Goal: Task Accomplishment & Management: Complete application form

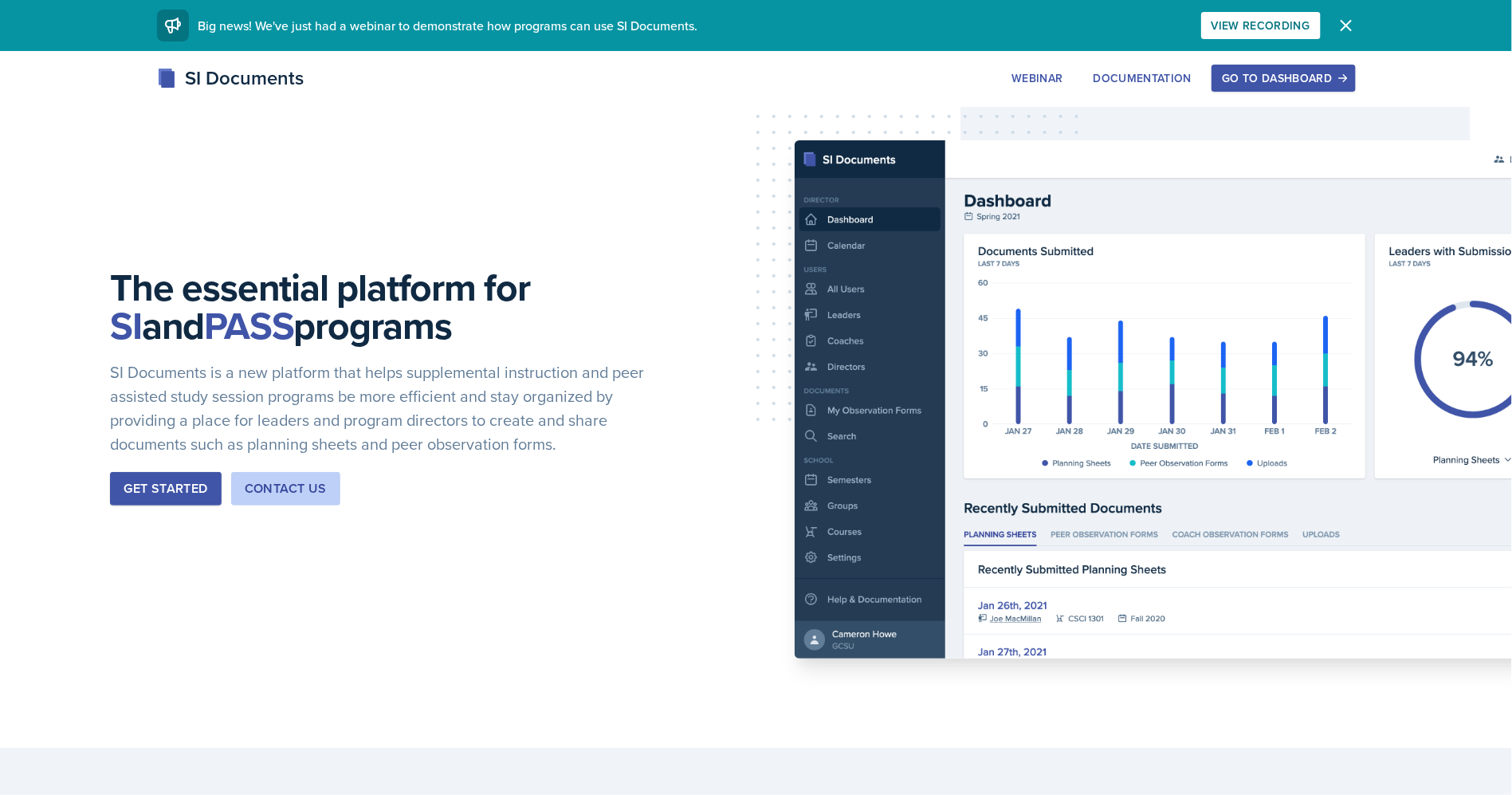
click at [1272, 76] on div "Go to Dashboard" at bounding box center [1283, 78] width 123 height 13
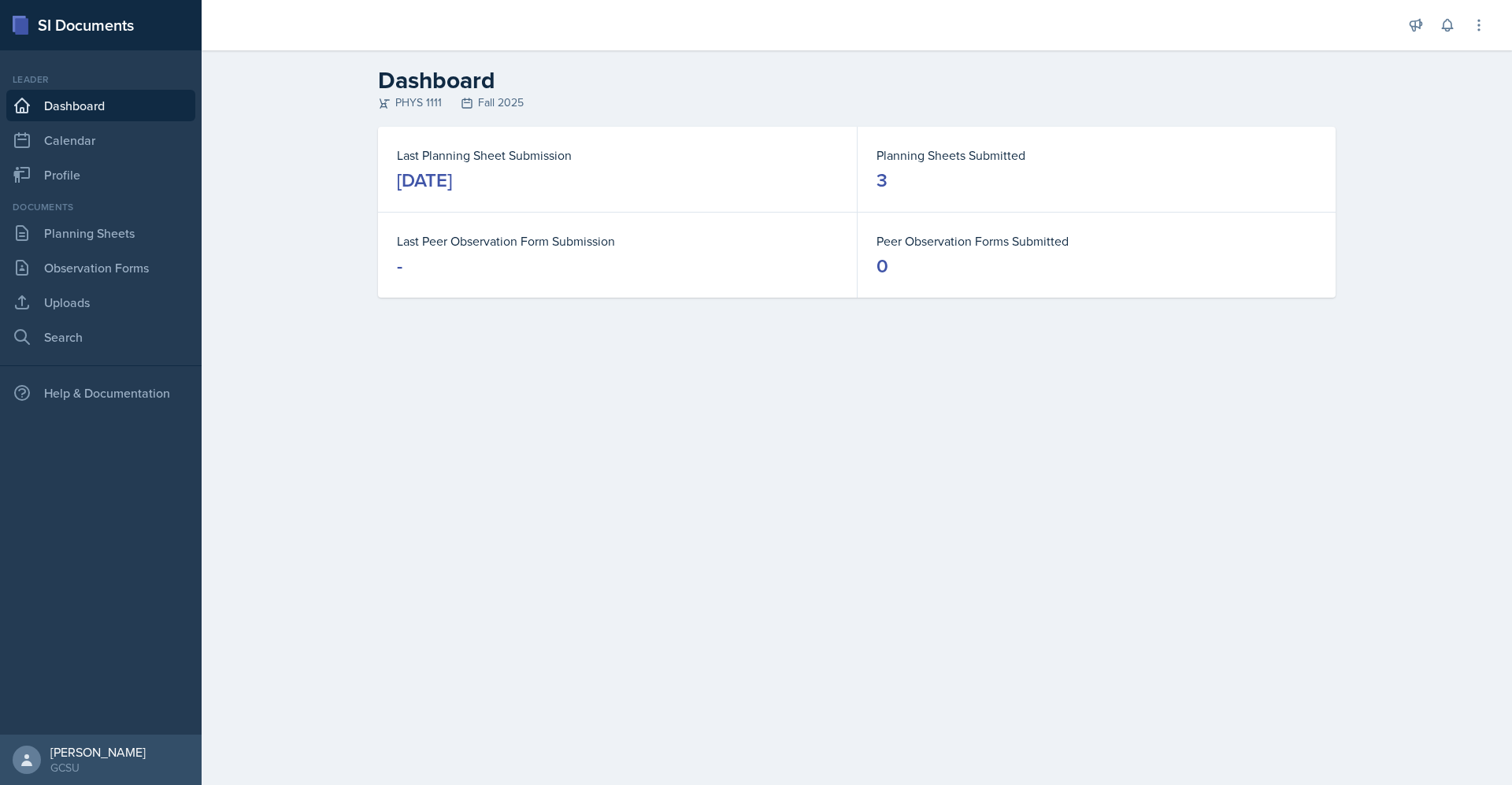
click at [461, 258] on dd "-" at bounding box center [617, 266] width 441 height 25
click at [481, 196] on div "Last Planning Sheet Submission [DATE]" at bounding box center [617, 169] width 479 height 85
click at [95, 98] on link "Dashboard" at bounding box center [101, 105] width 189 height 32
click at [105, 241] on link "Planning Sheets" at bounding box center [101, 233] width 189 height 32
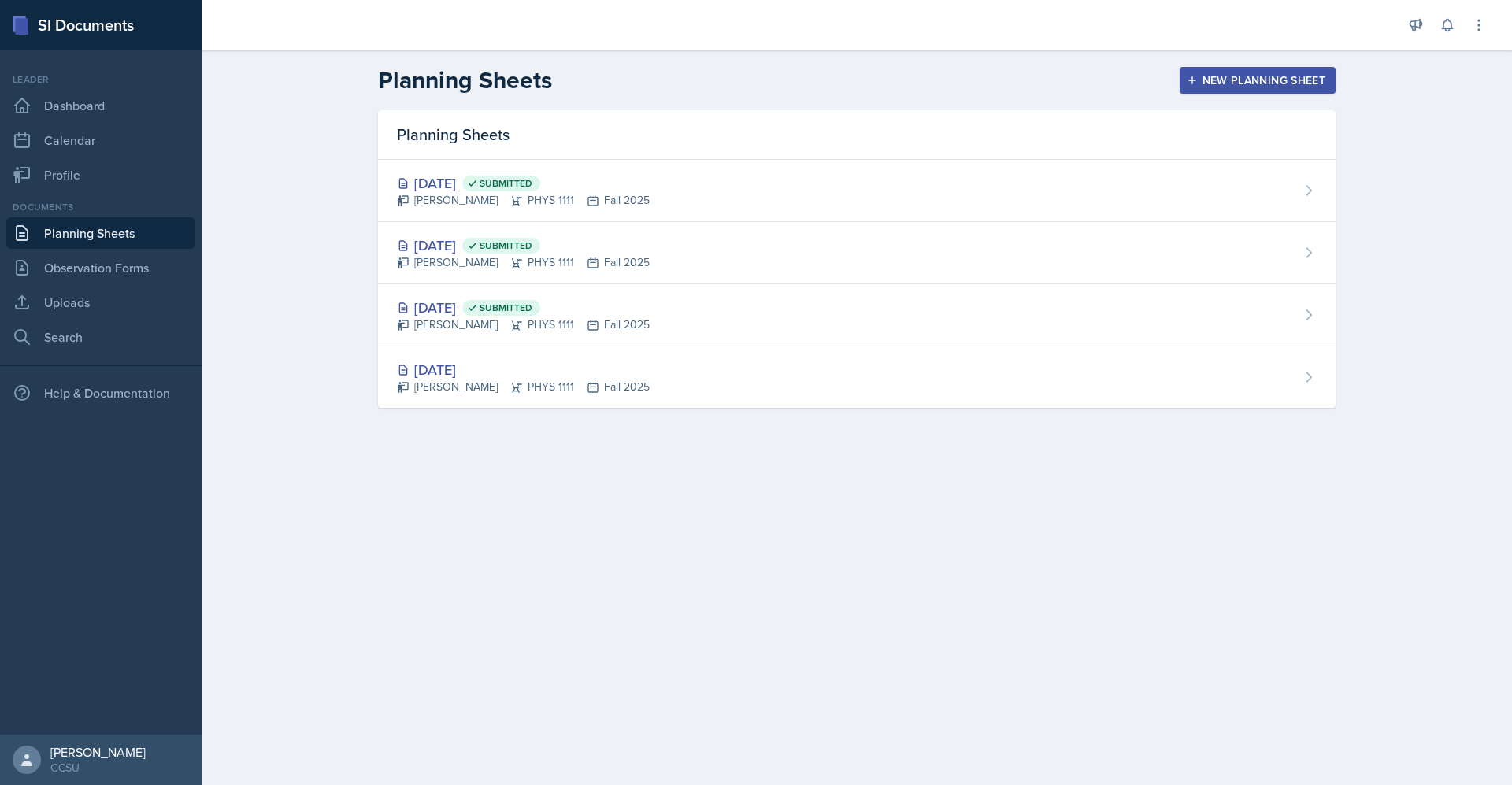
click at [1297, 85] on div "New Planning Sheet" at bounding box center [1258, 80] width 135 height 13
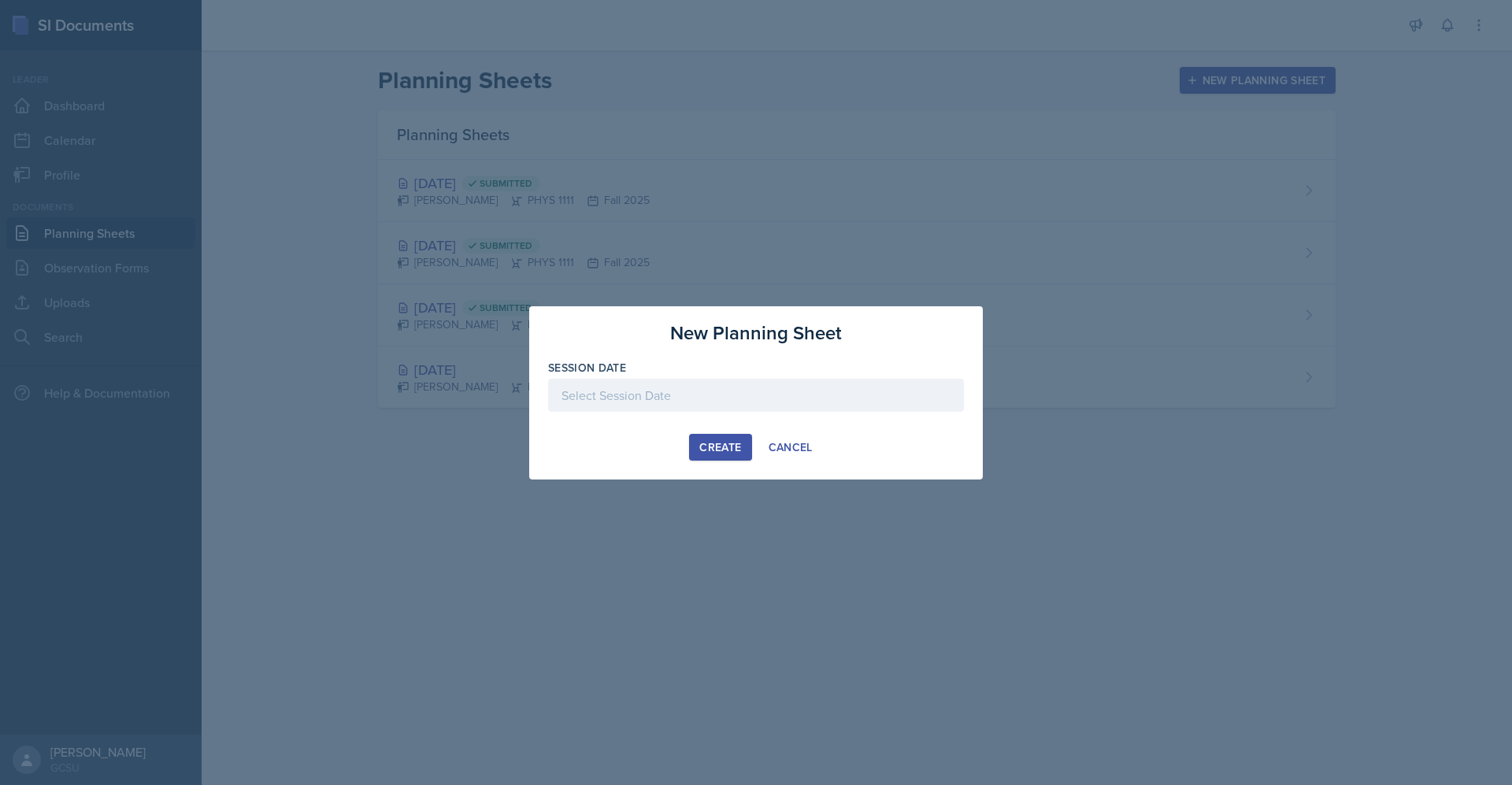
click at [783, 401] on div at bounding box center [756, 395] width 416 height 33
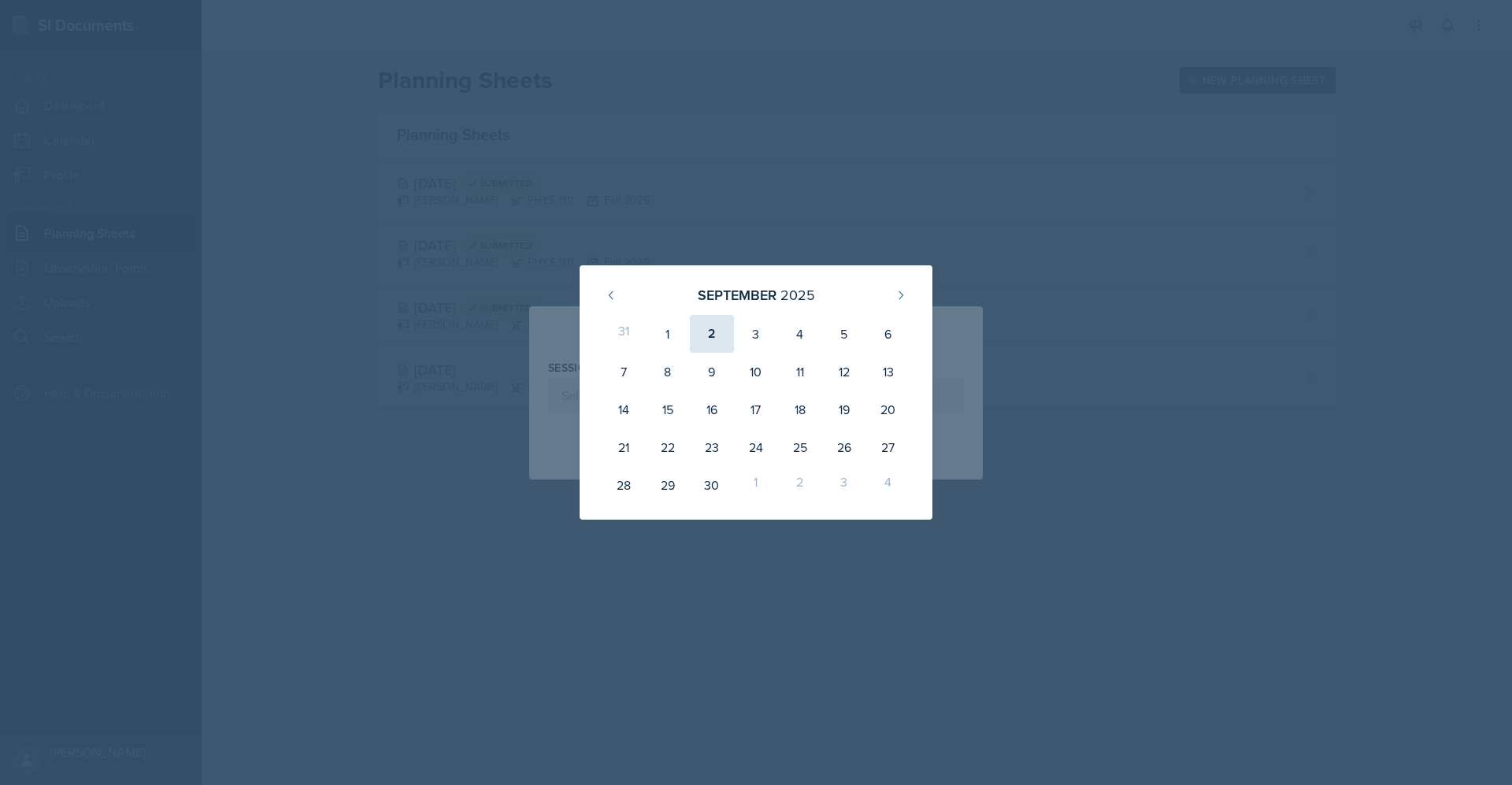
click at [712, 332] on div "2" at bounding box center [711, 333] width 44 height 38
type input "[DATE]"
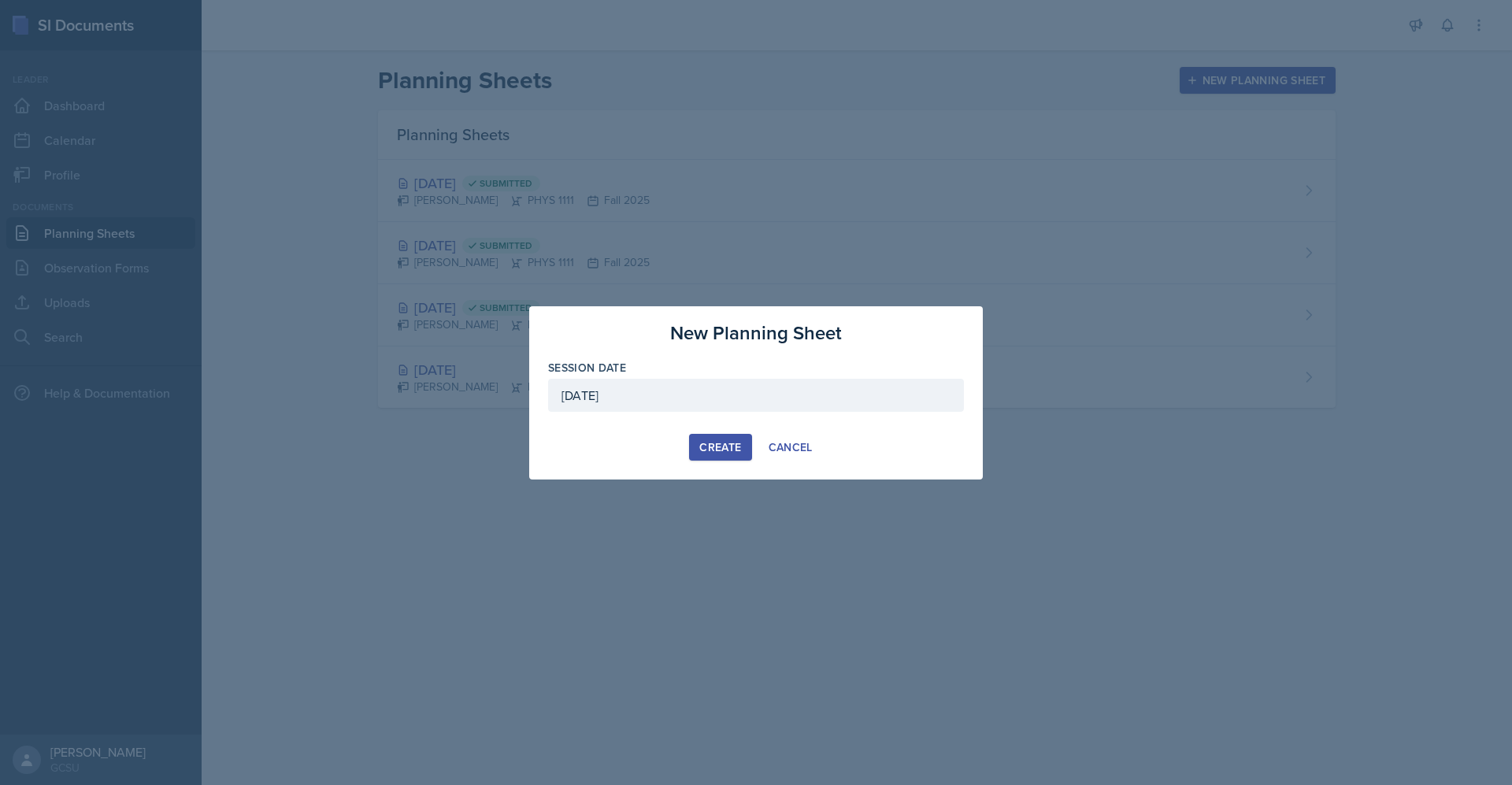
click at [712, 450] on div "Create" at bounding box center [720, 447] width 41 height 13
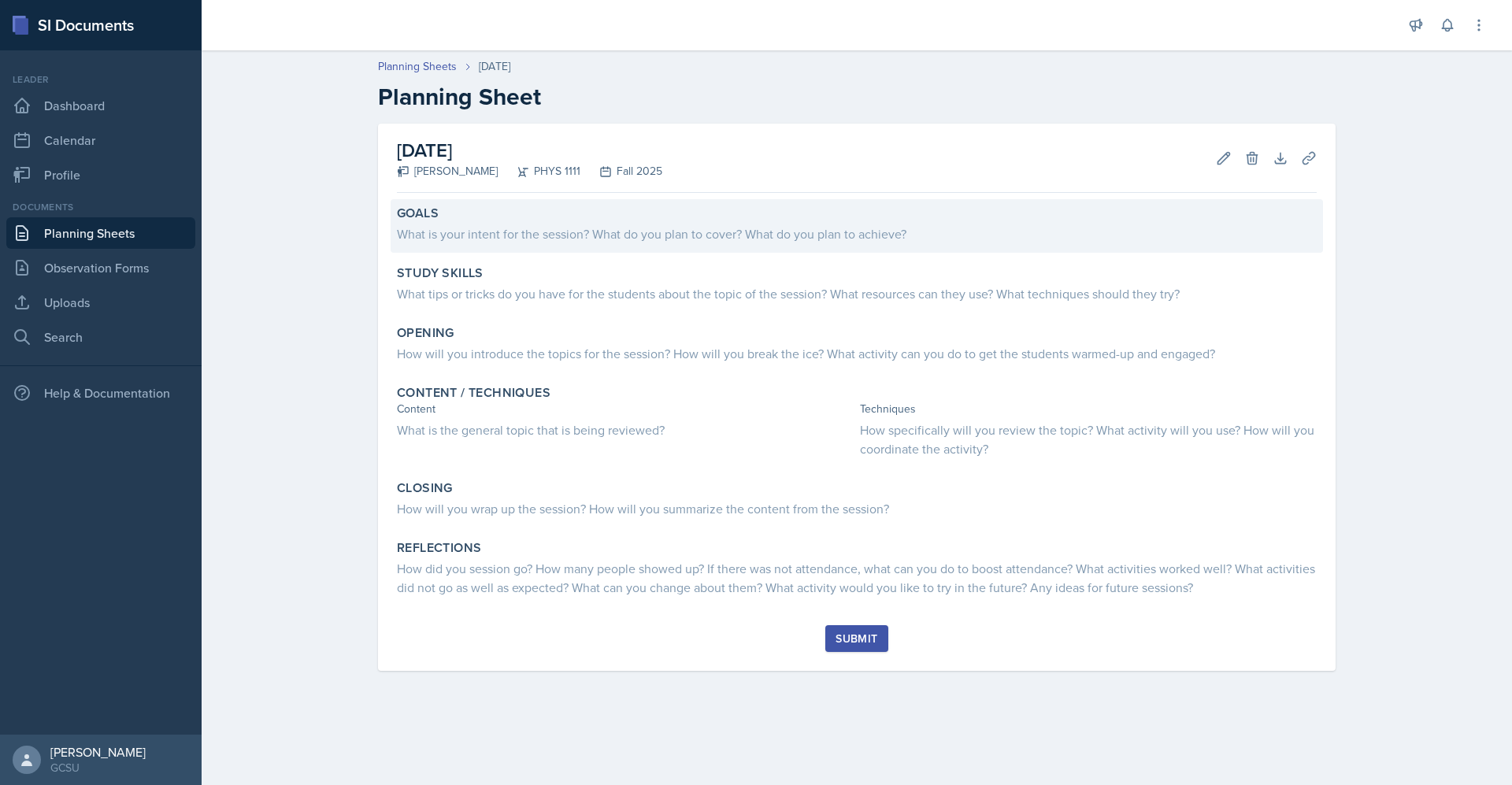
click at [562, 230] on div "What is your intent for the session? What do you plan to cover? What do you pla…" at bounding box center [857, 233] width 920 height 19
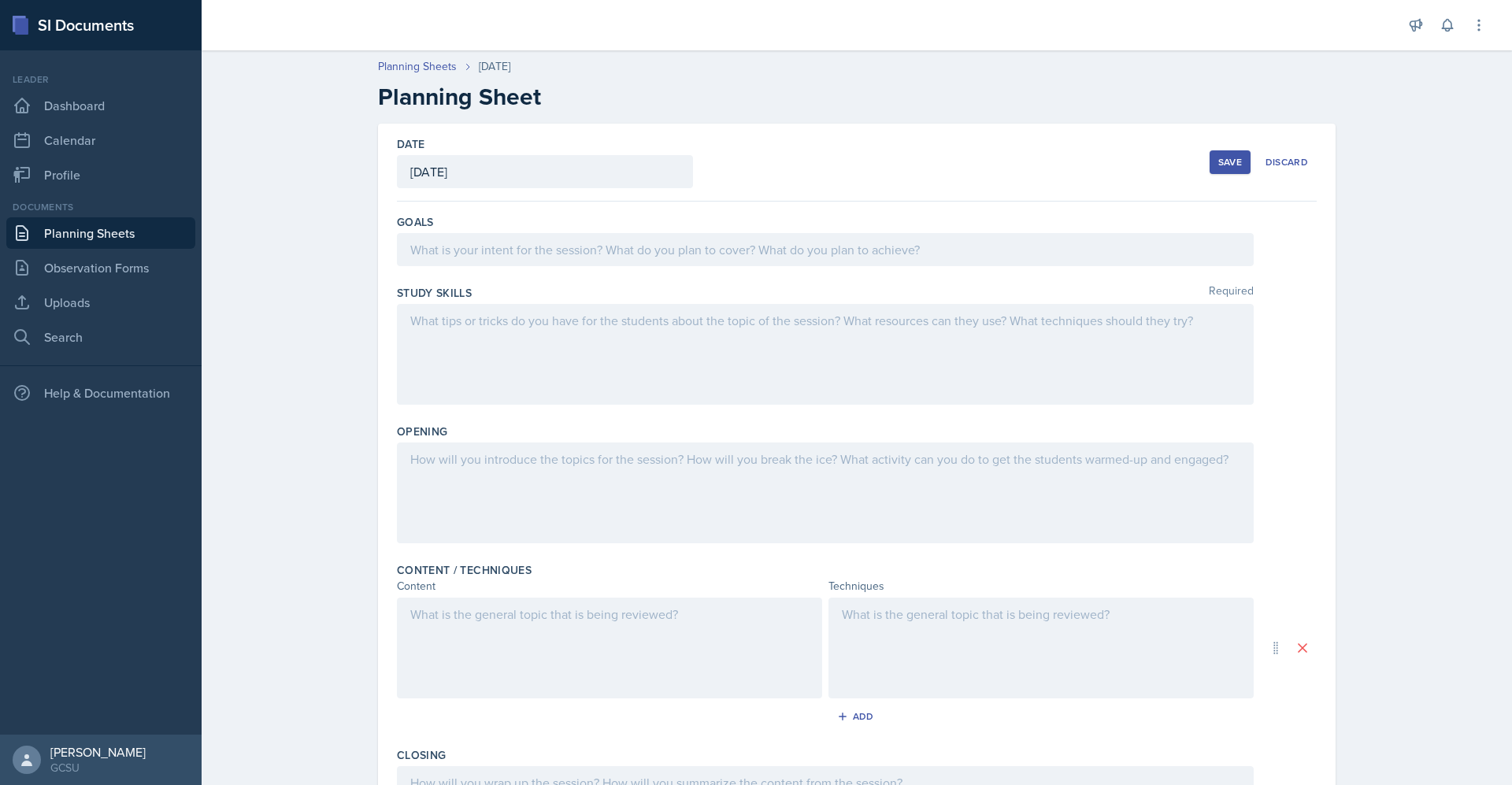
click at [602, 259] on div at bounding box center [825, 250] width 857 height 33
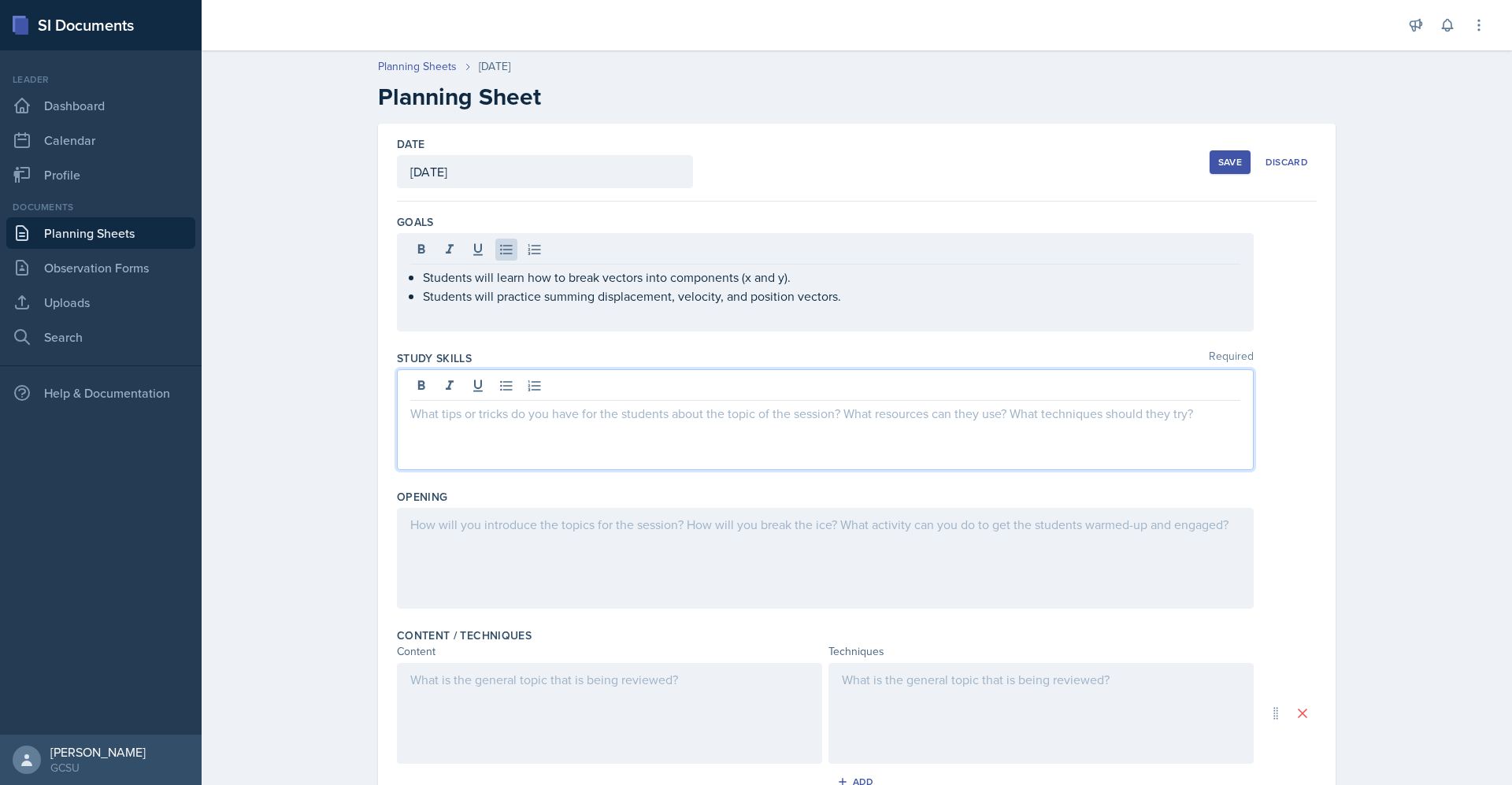
click at [622, 386] on div at bounding box center [825, 420] width 857 height 101
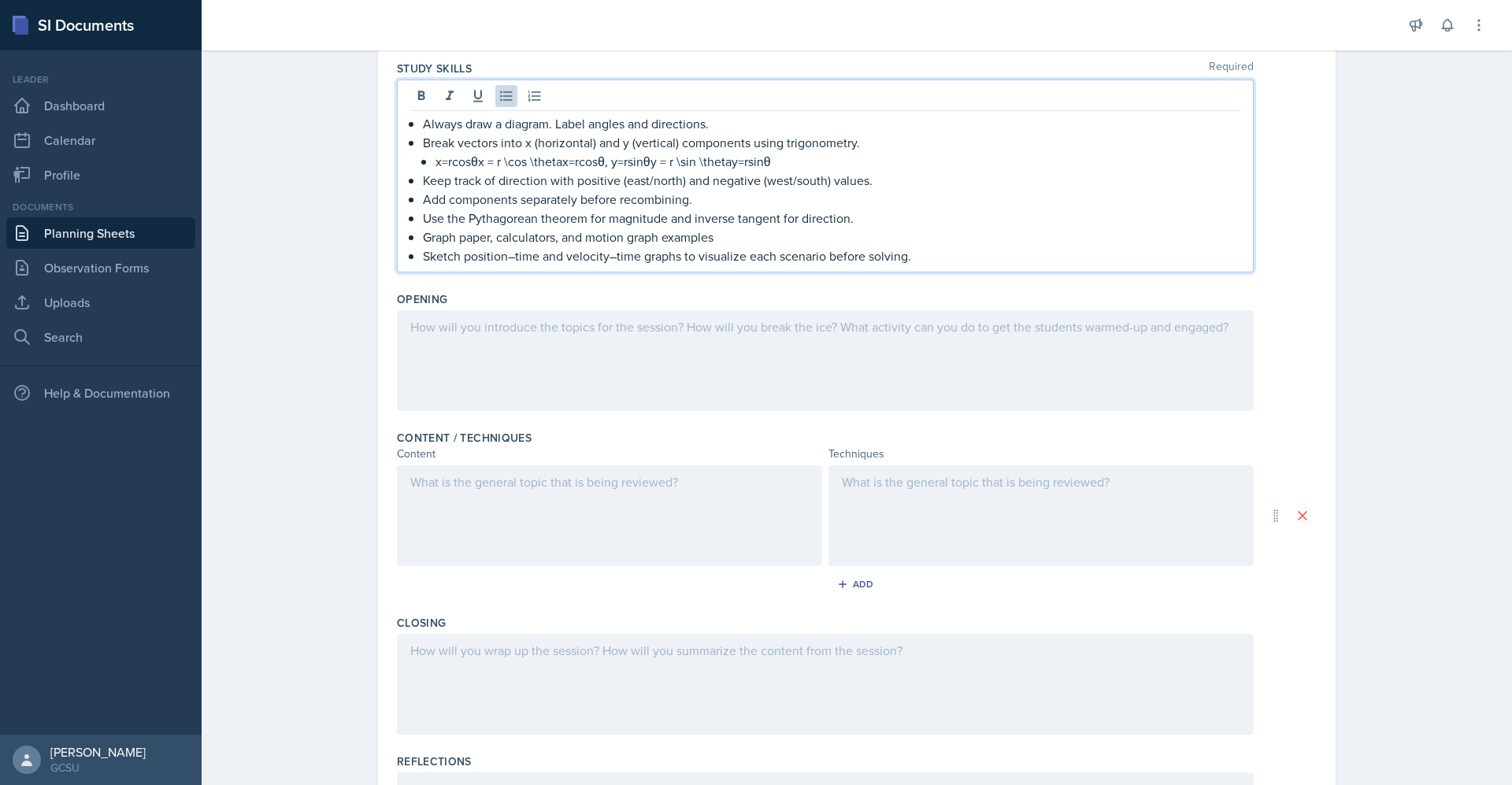
click at [698, 386] on div at bounding box center [825, 361] width 857 height 101
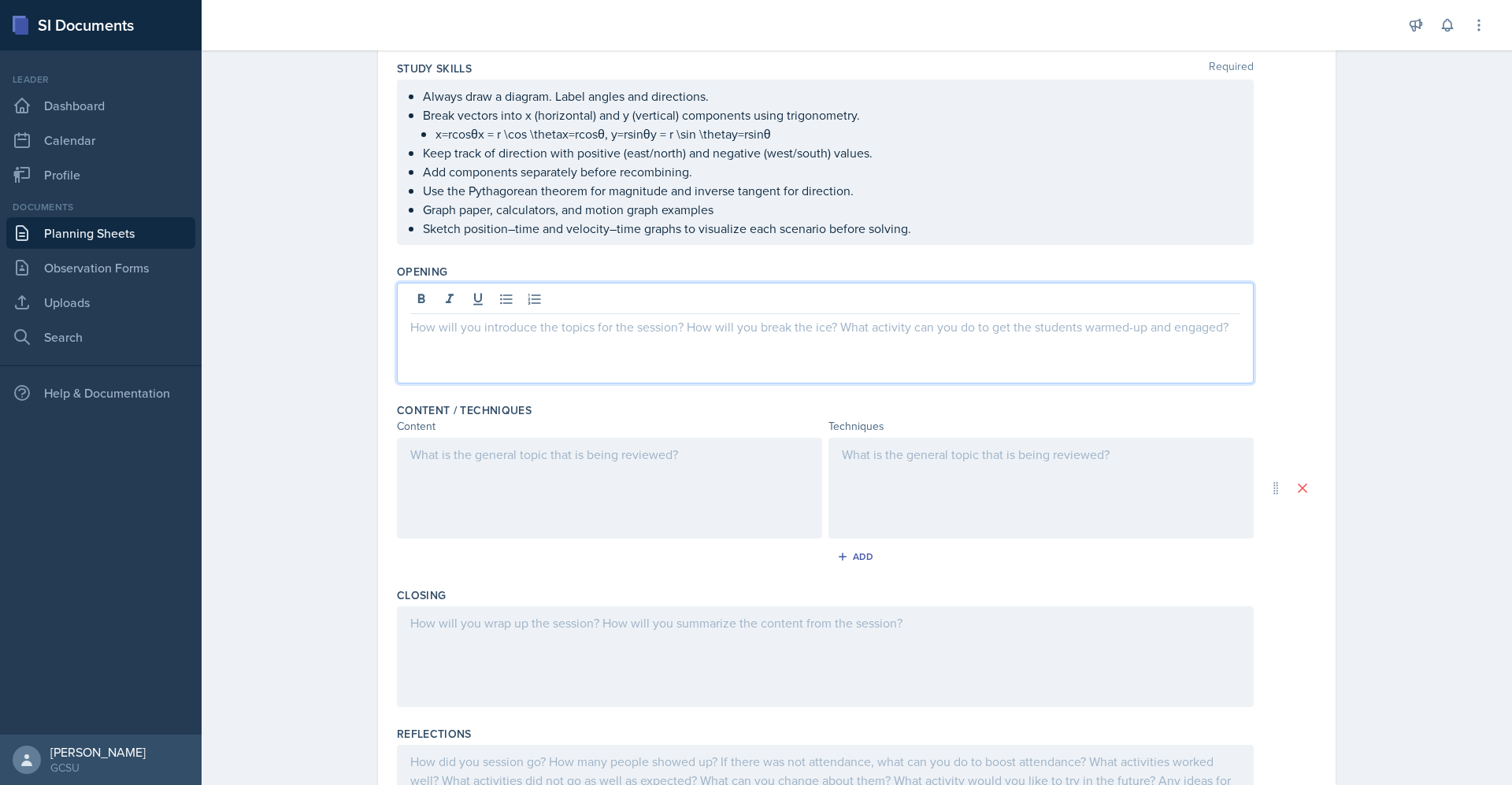
scroll to position [290, 0]
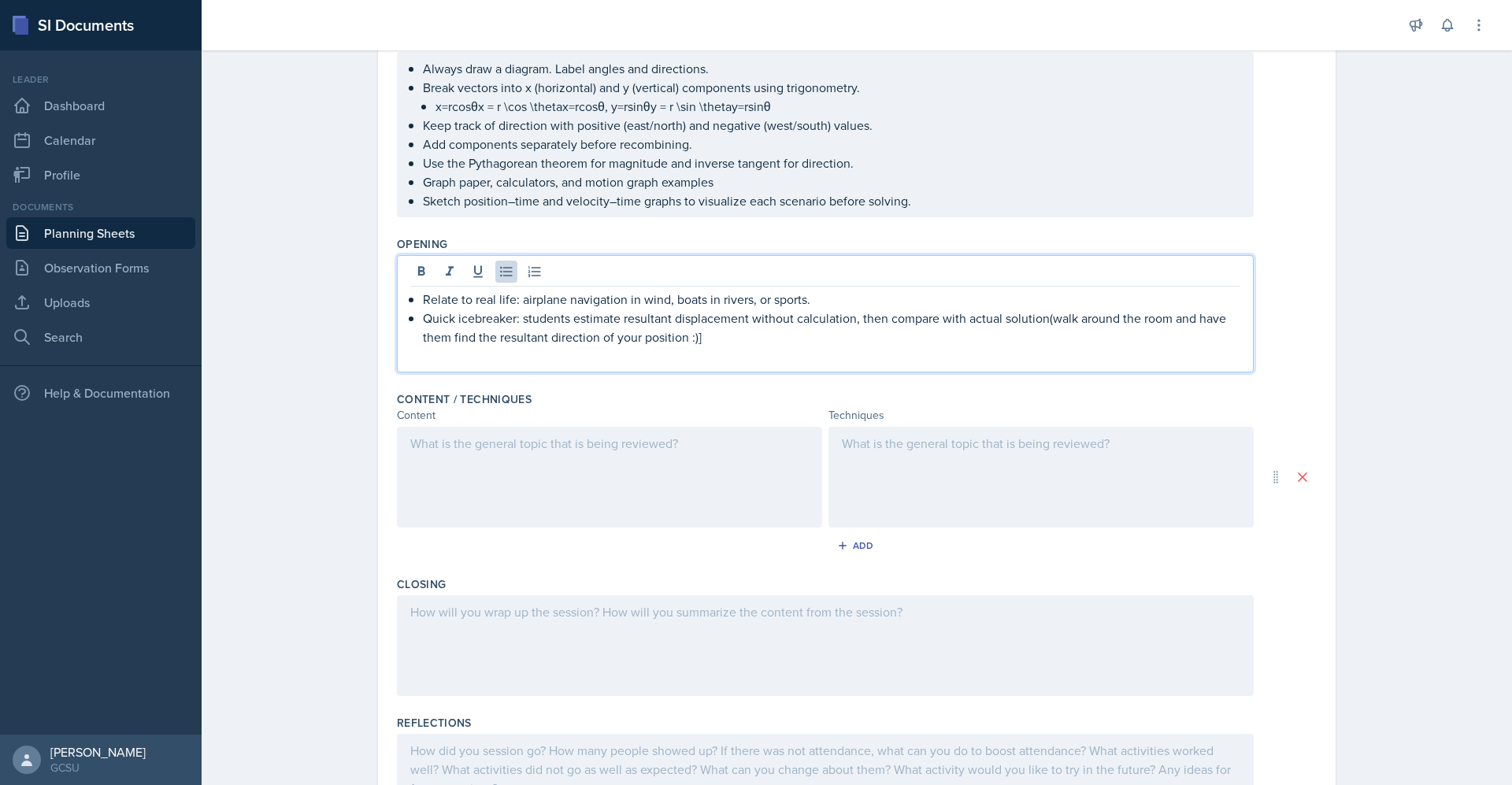
click at [611, 446] on div at bounding box center [609, 478] width 426 height 101
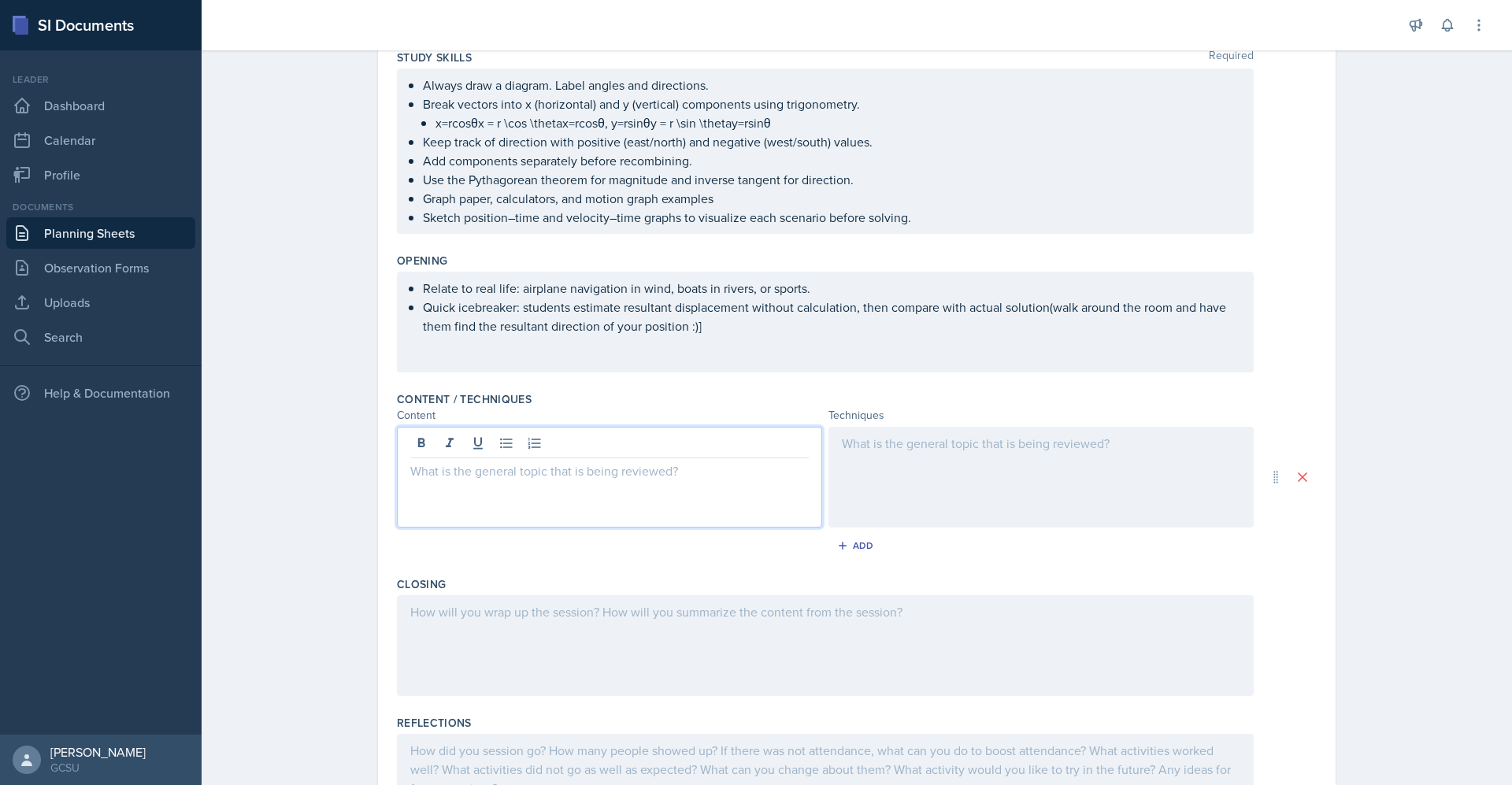
click at [596, 481] on div at bounding box center [609, 478] width 426 height 101
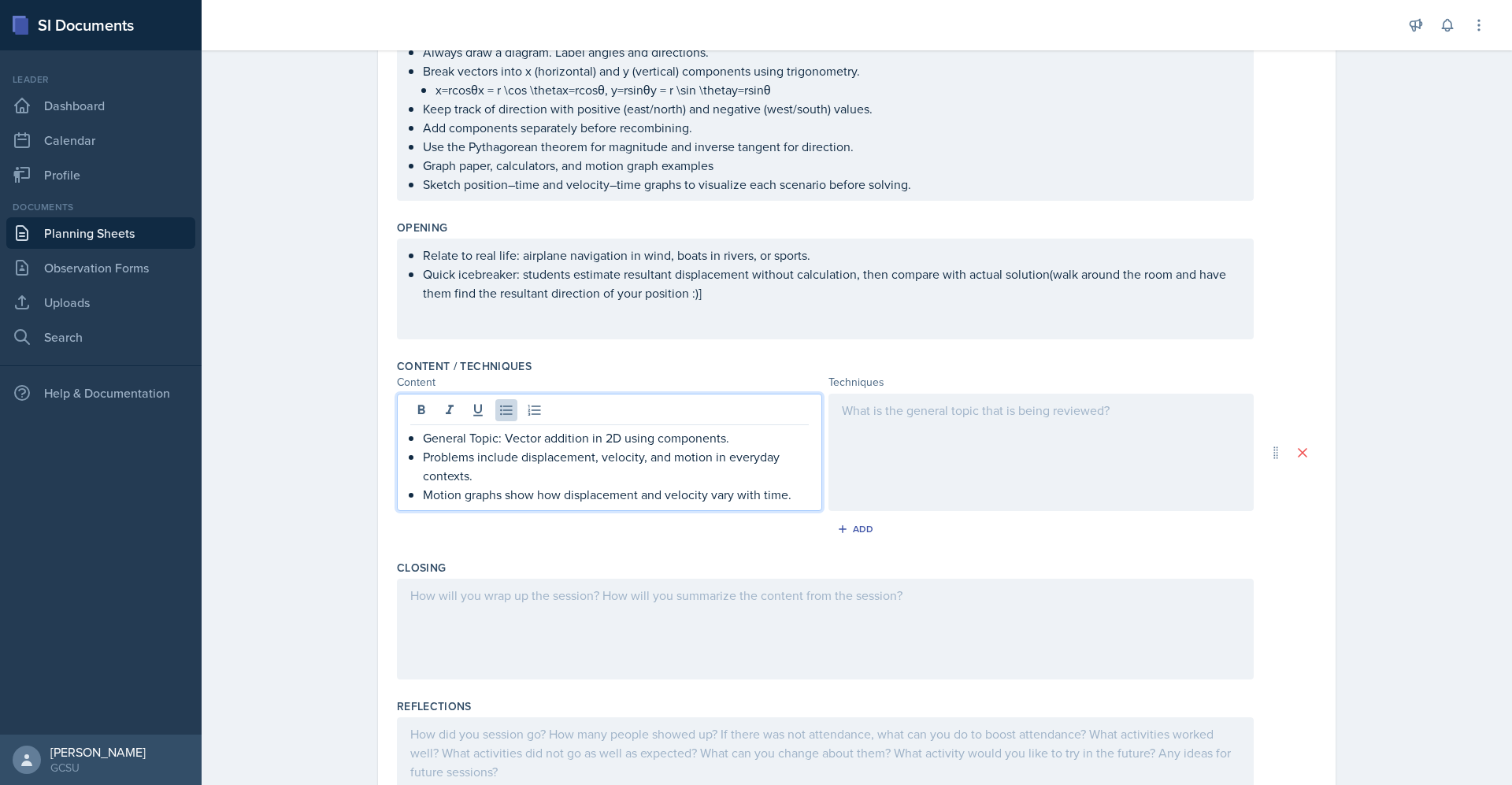
scroll to position [0, 0]
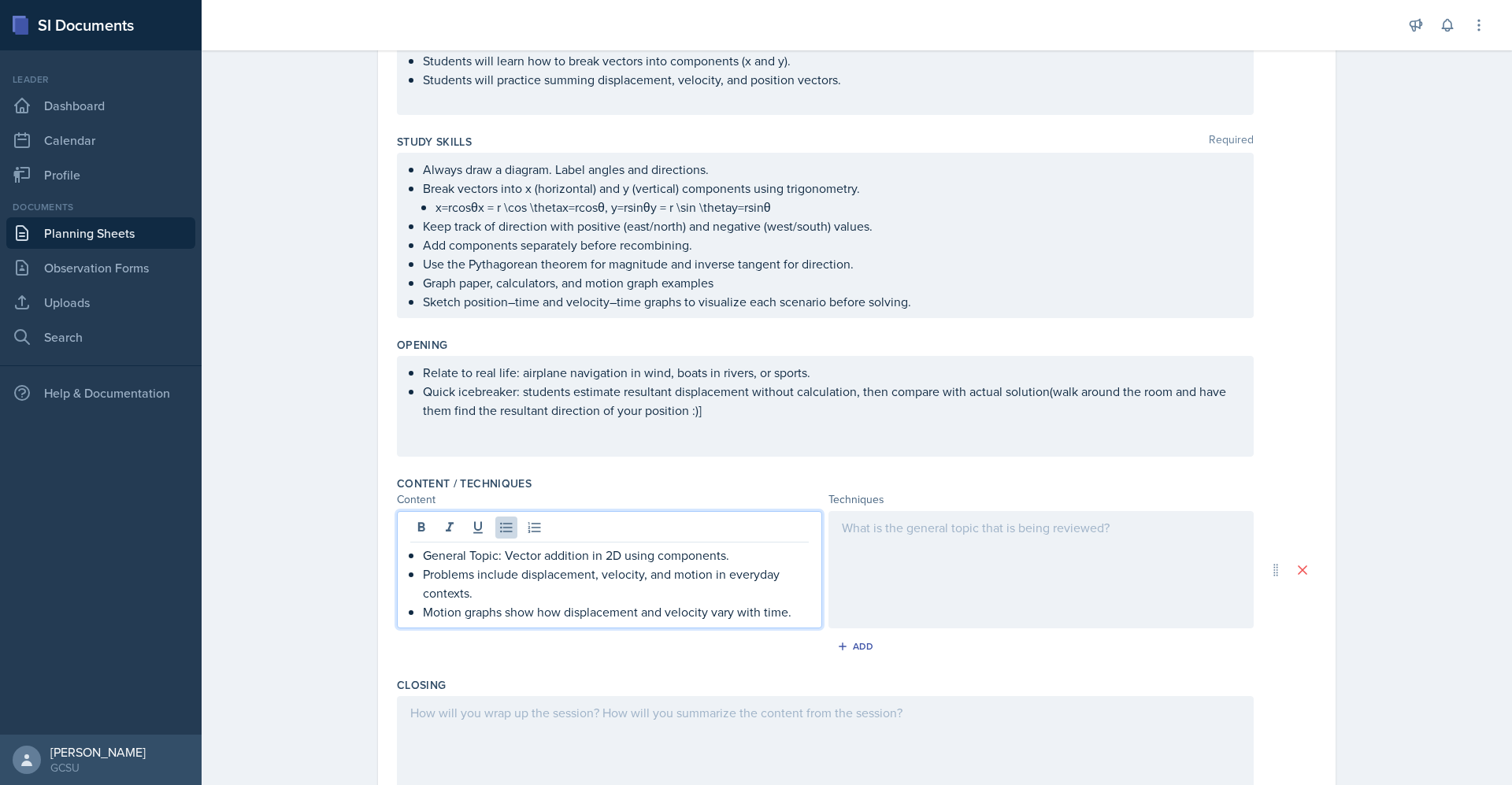
click at [946, 558] on div at bounding box center [1041, 570] width 426 height 117
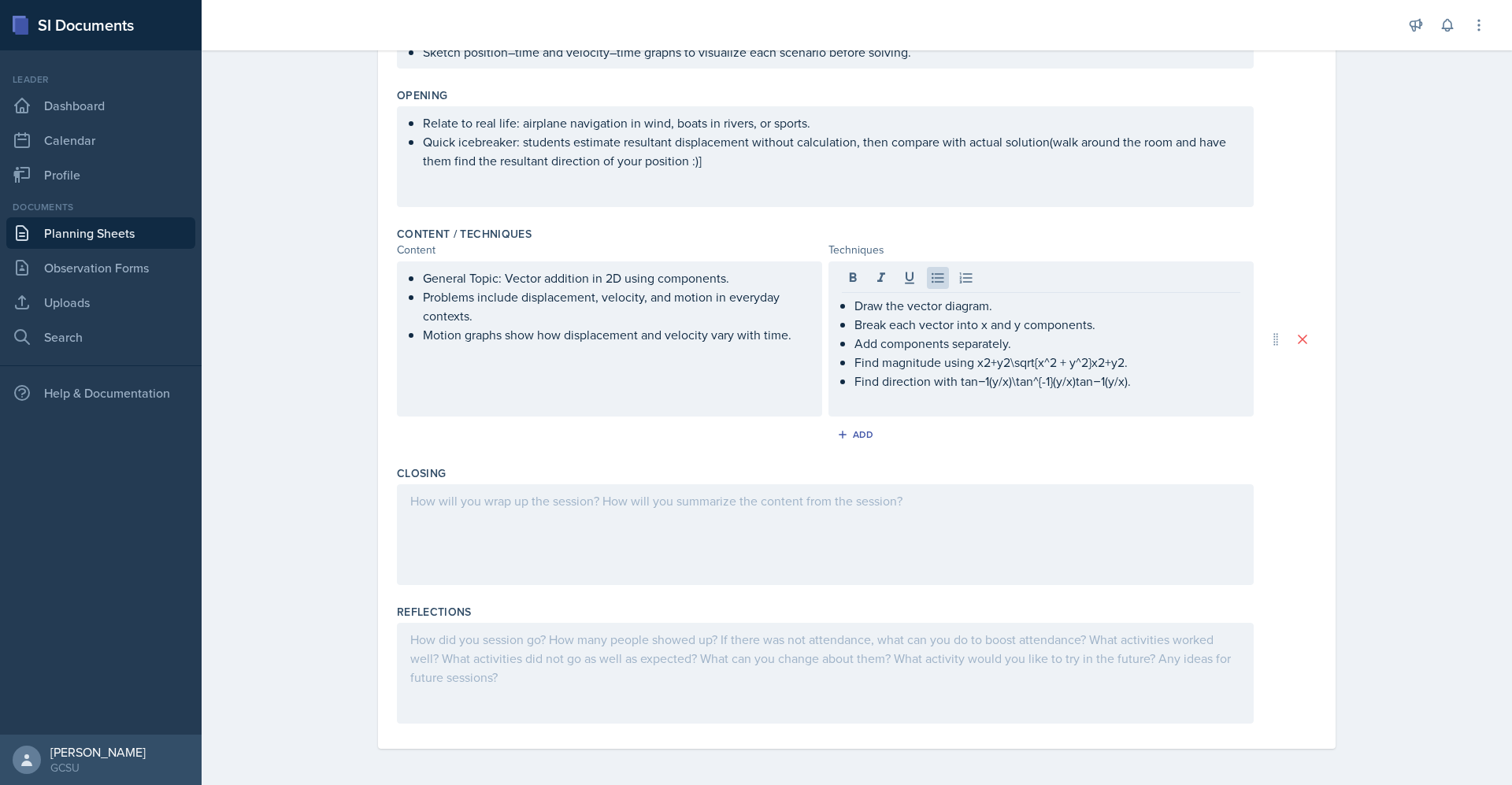
click at [834, 540] on div at bounding box center [825, 534] width 857 height 101
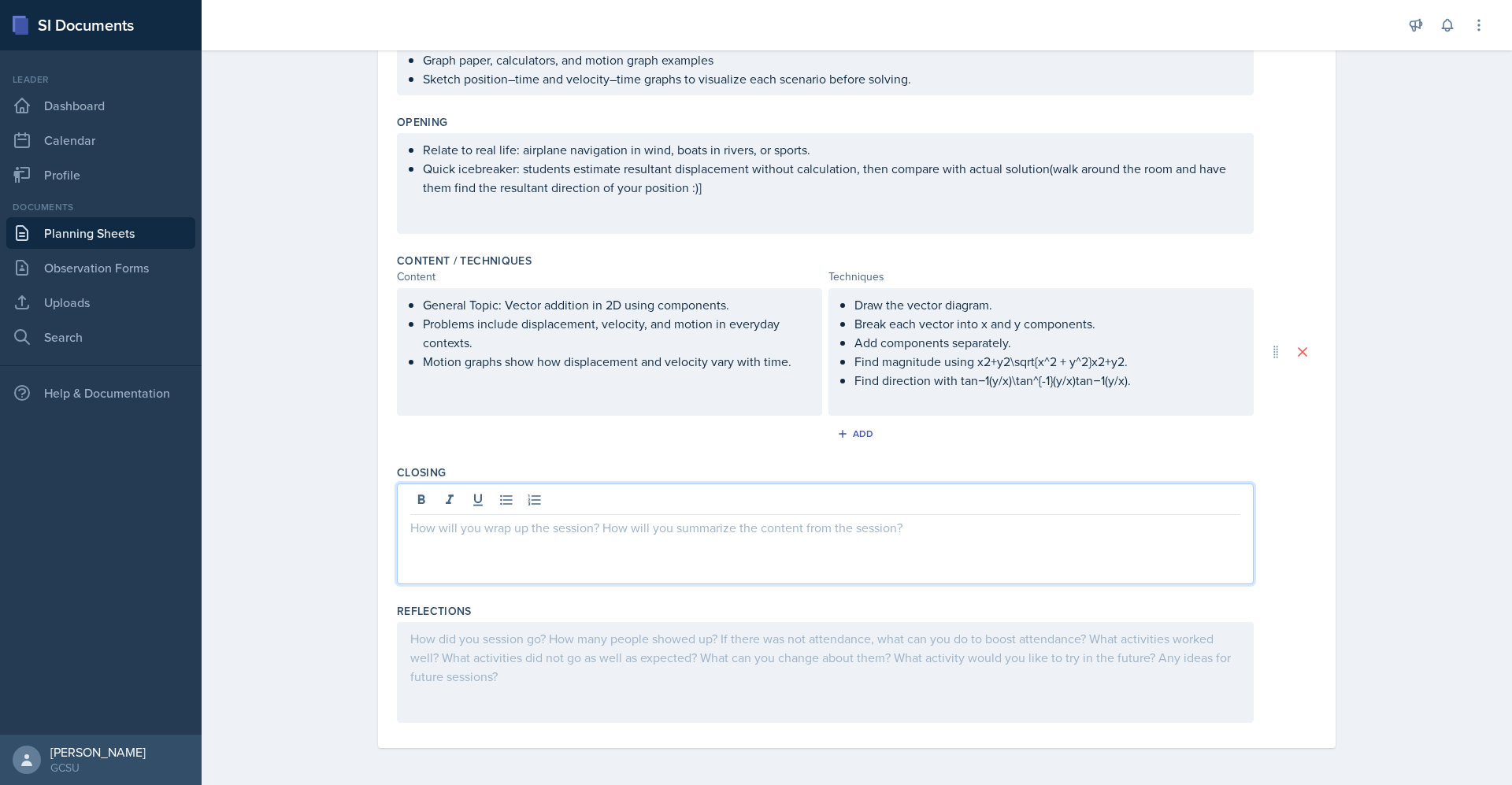
click at [628, 534] on p at bounding box center [825, 527] width 830 height 19
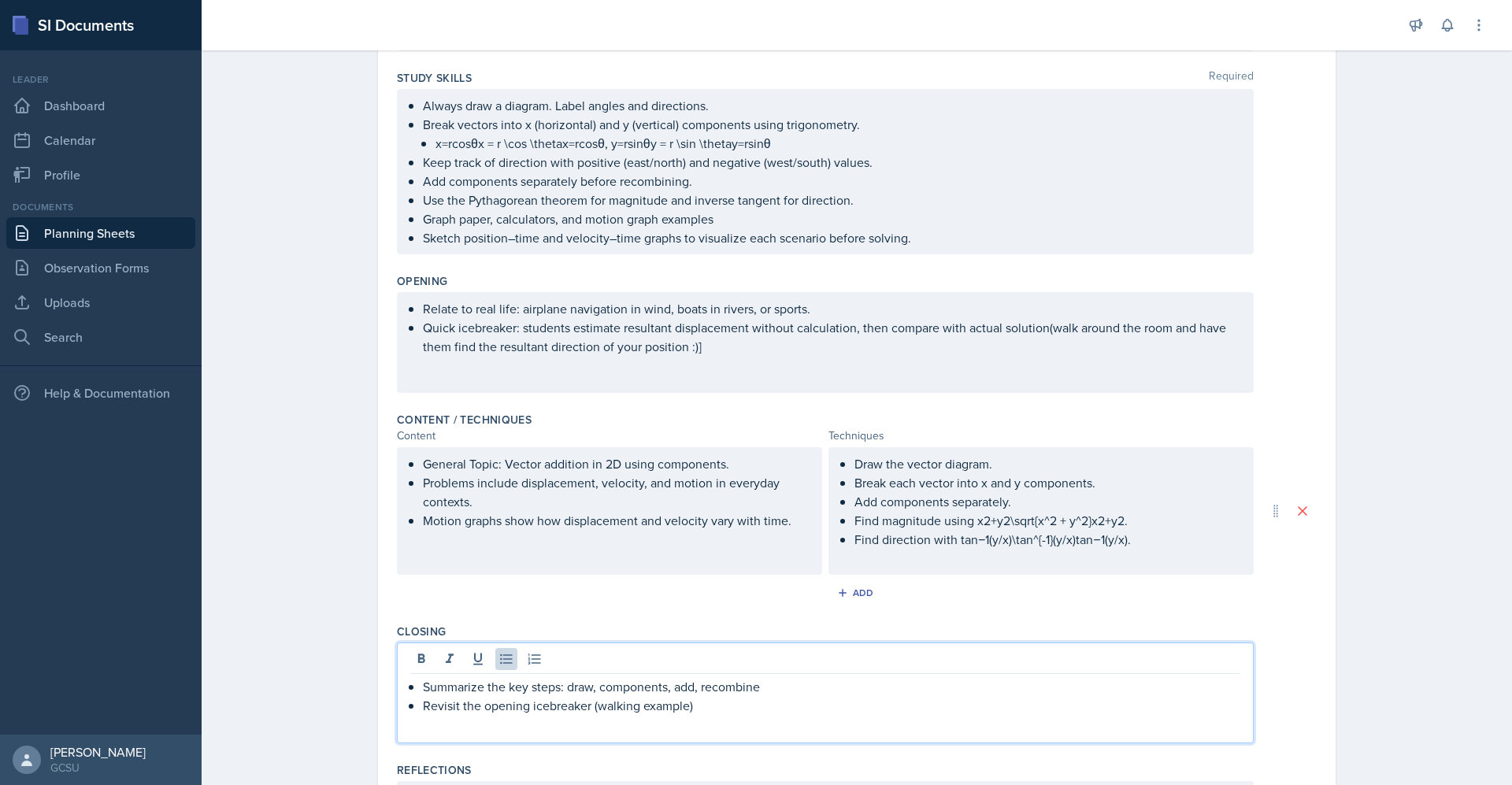
scroll to position [0, 0]
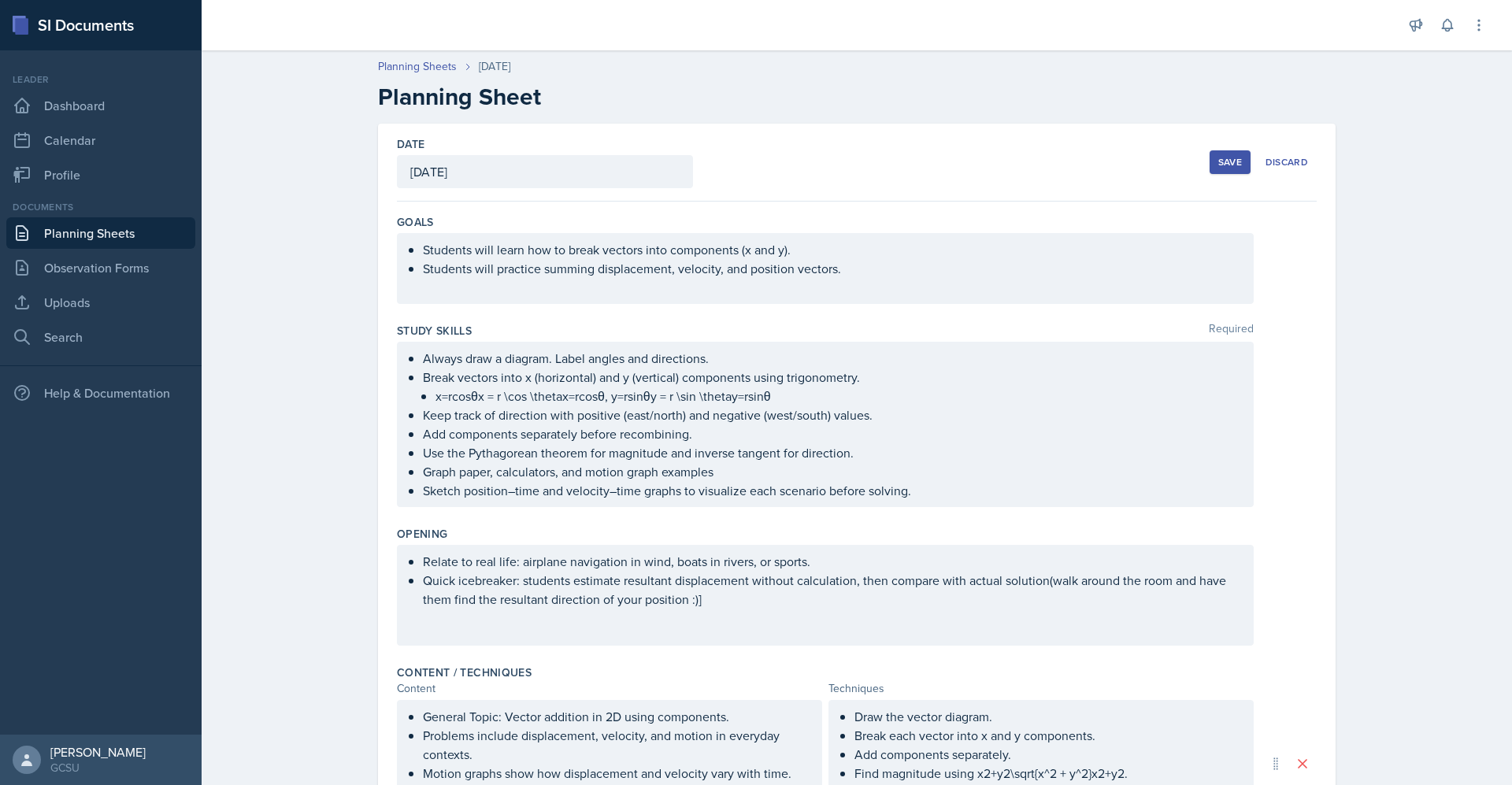
click at [836, 268] on ul "Students will learn how to break vectors into components (x and y). Students wi…" at bounding box center [831, 259] width 818 height 38
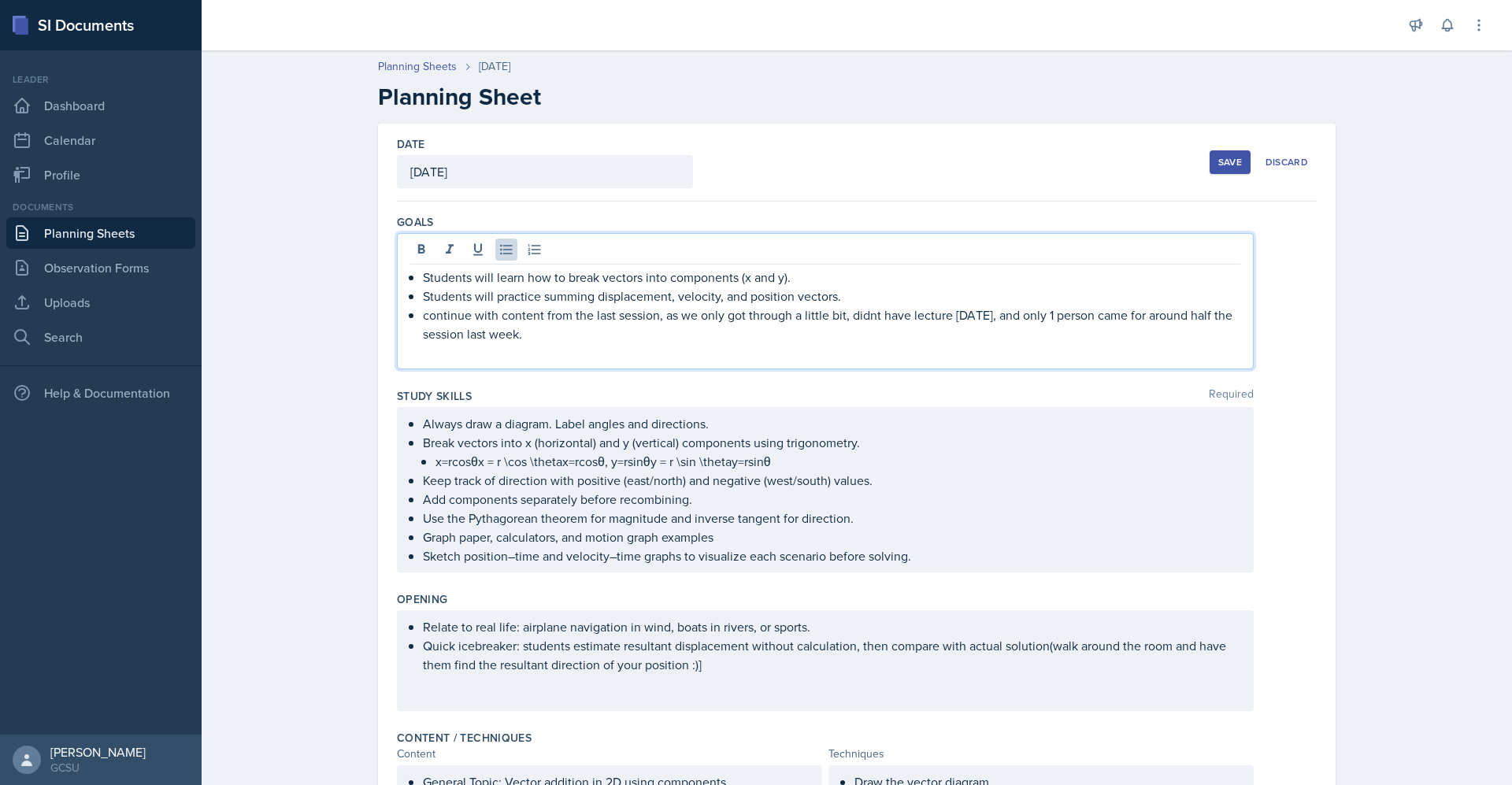
click at [849, 315] on p "continue with content from the last session, as we only got through a little bi…" at bounding box center [831, 324] width 818 height 38
drag, startPoint x: 898, startPoint y: 361, endPoint x: 718, endPoint y: 345, distance: 180.7
click at [718, 345] on p at bounding box center [825, 352] width 830 height 19
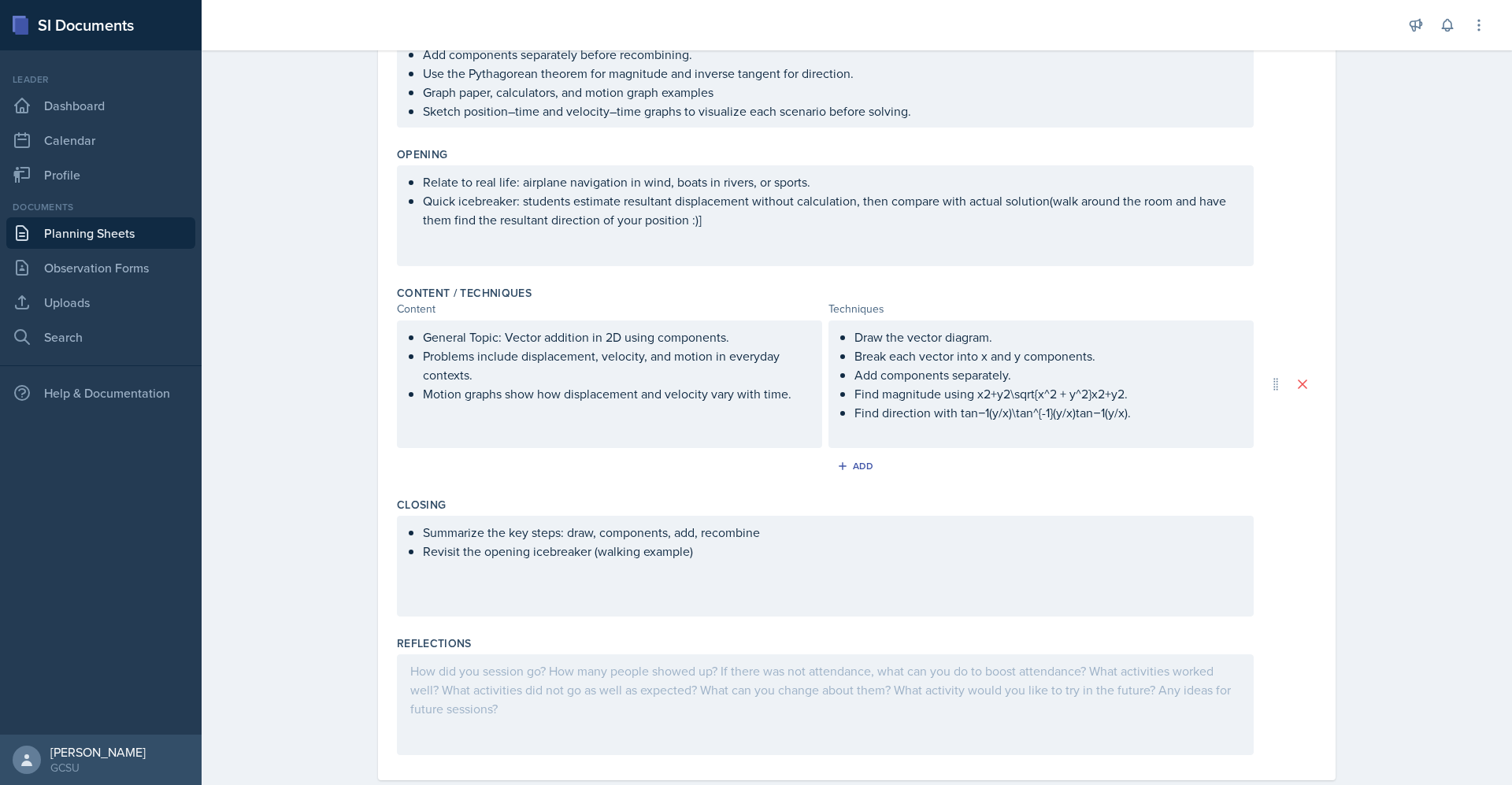
scroll to position [477, 0]
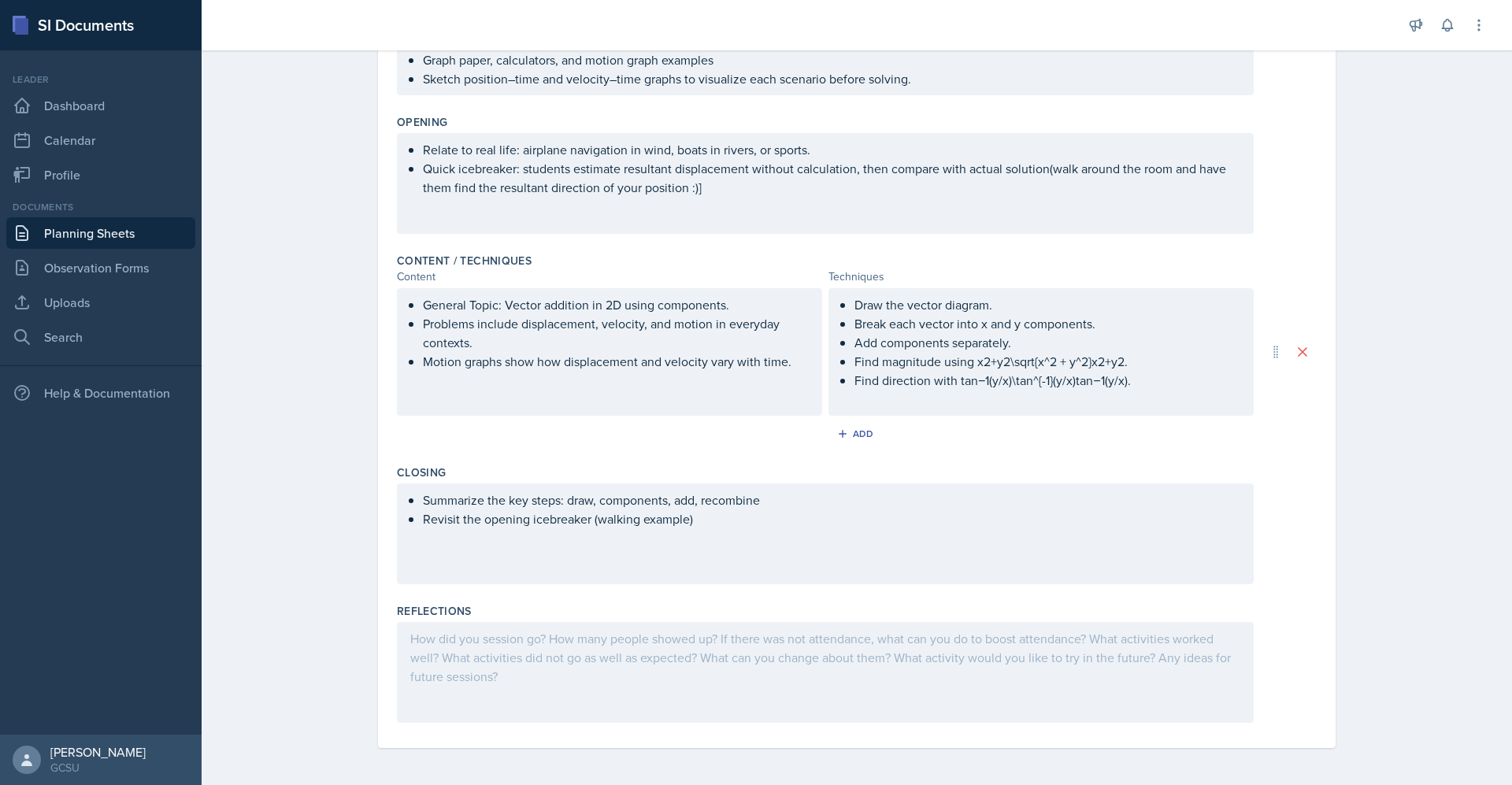
click at [689, 684] on div at bounding box center [825, 672] width 857 height 101
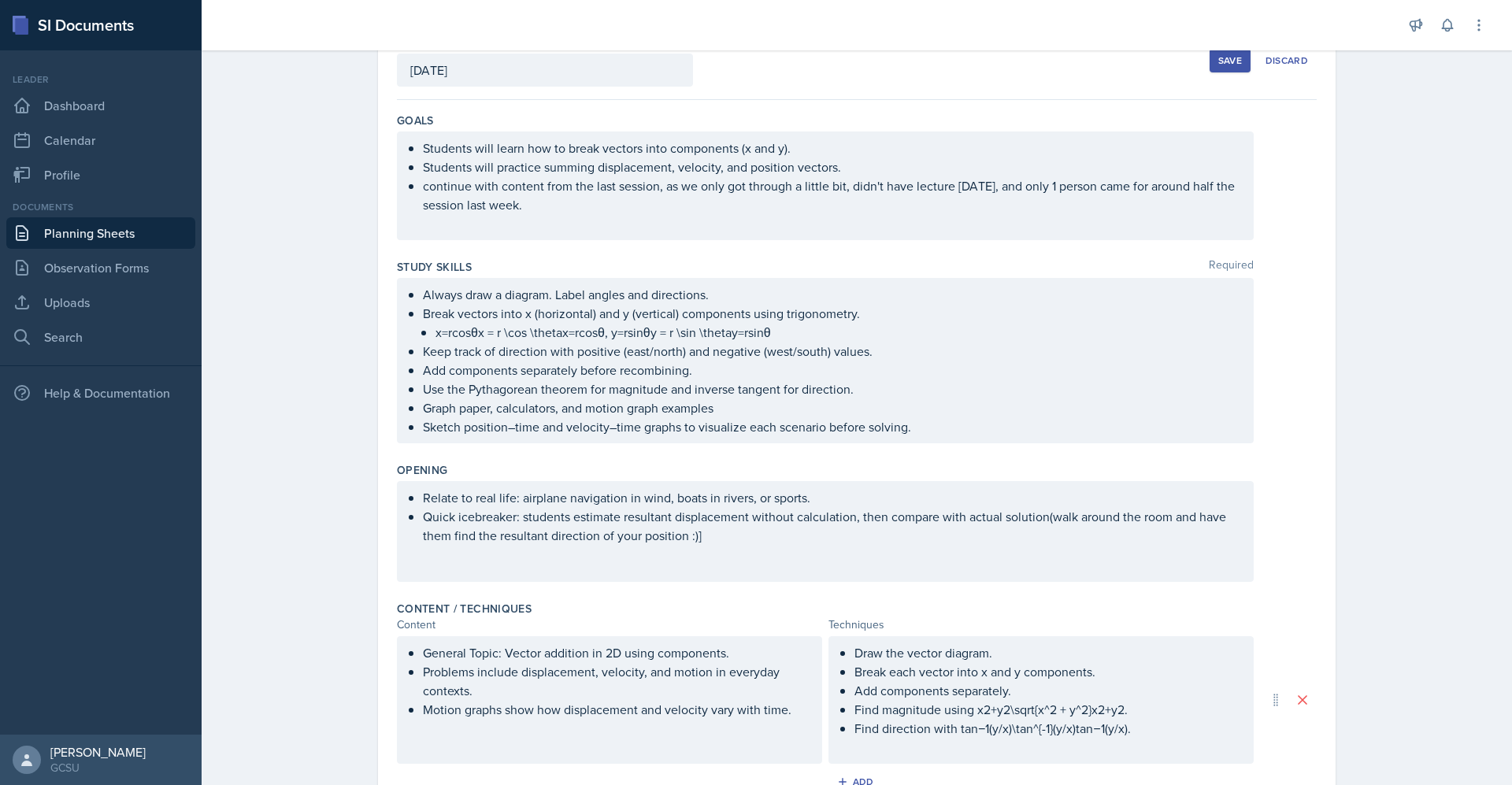
scroll to position [0, 0]
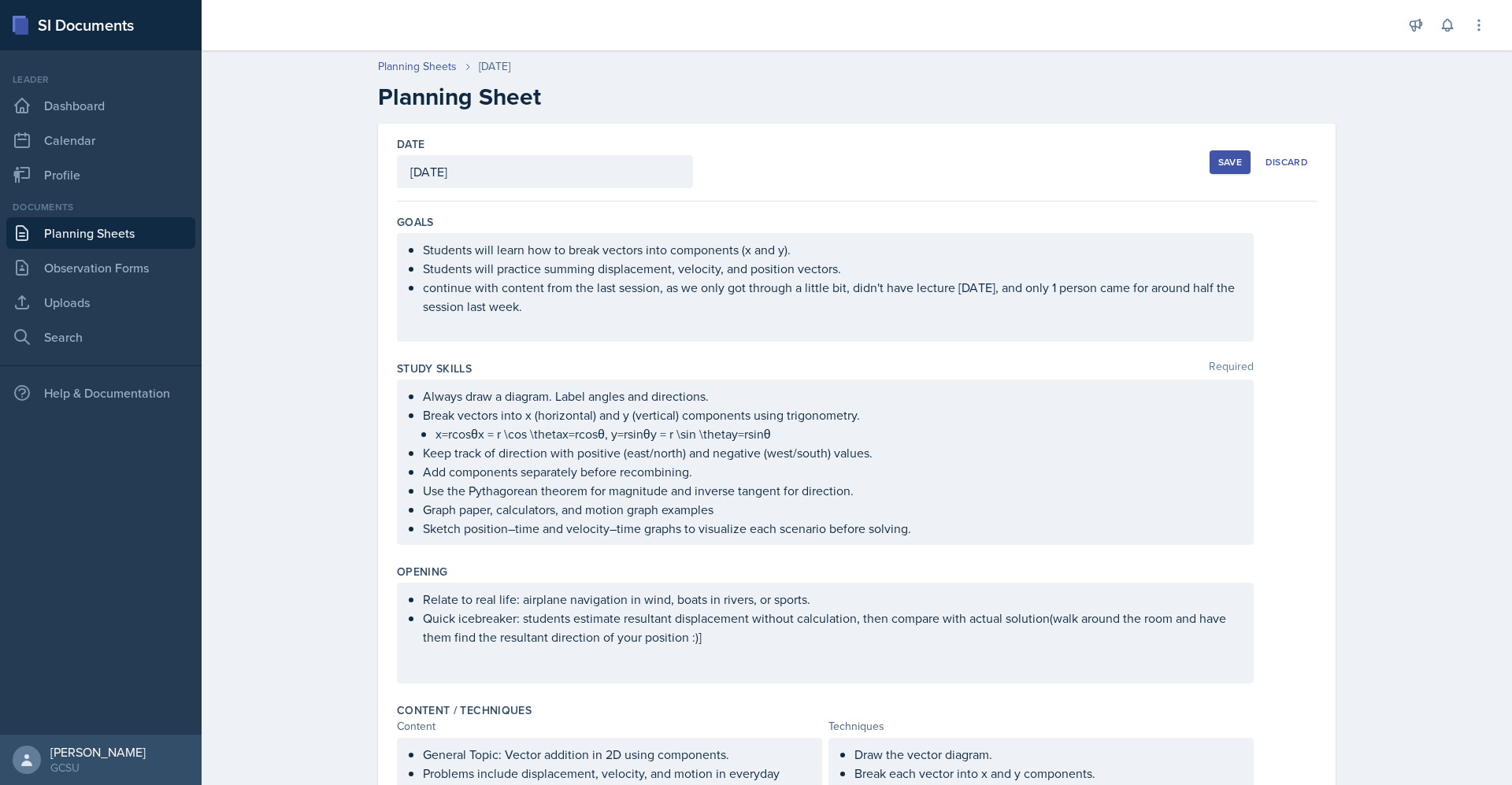
click at [1219, 164] on div "Save" at bounding box center [1231, 162] width 23 height 13
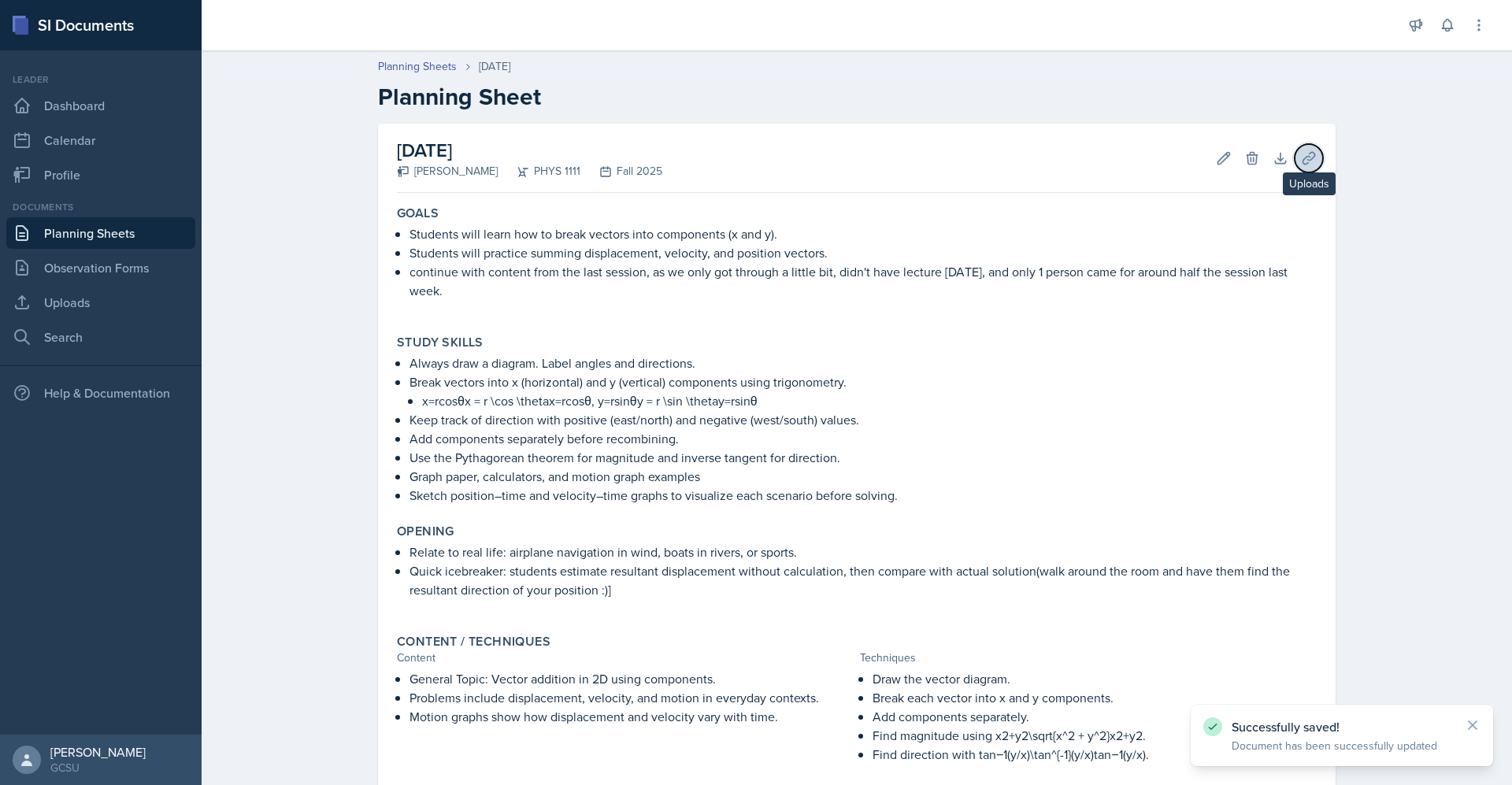
click at [1306, 154] on icon at bounding box center [1308, 158] width 12 height 12
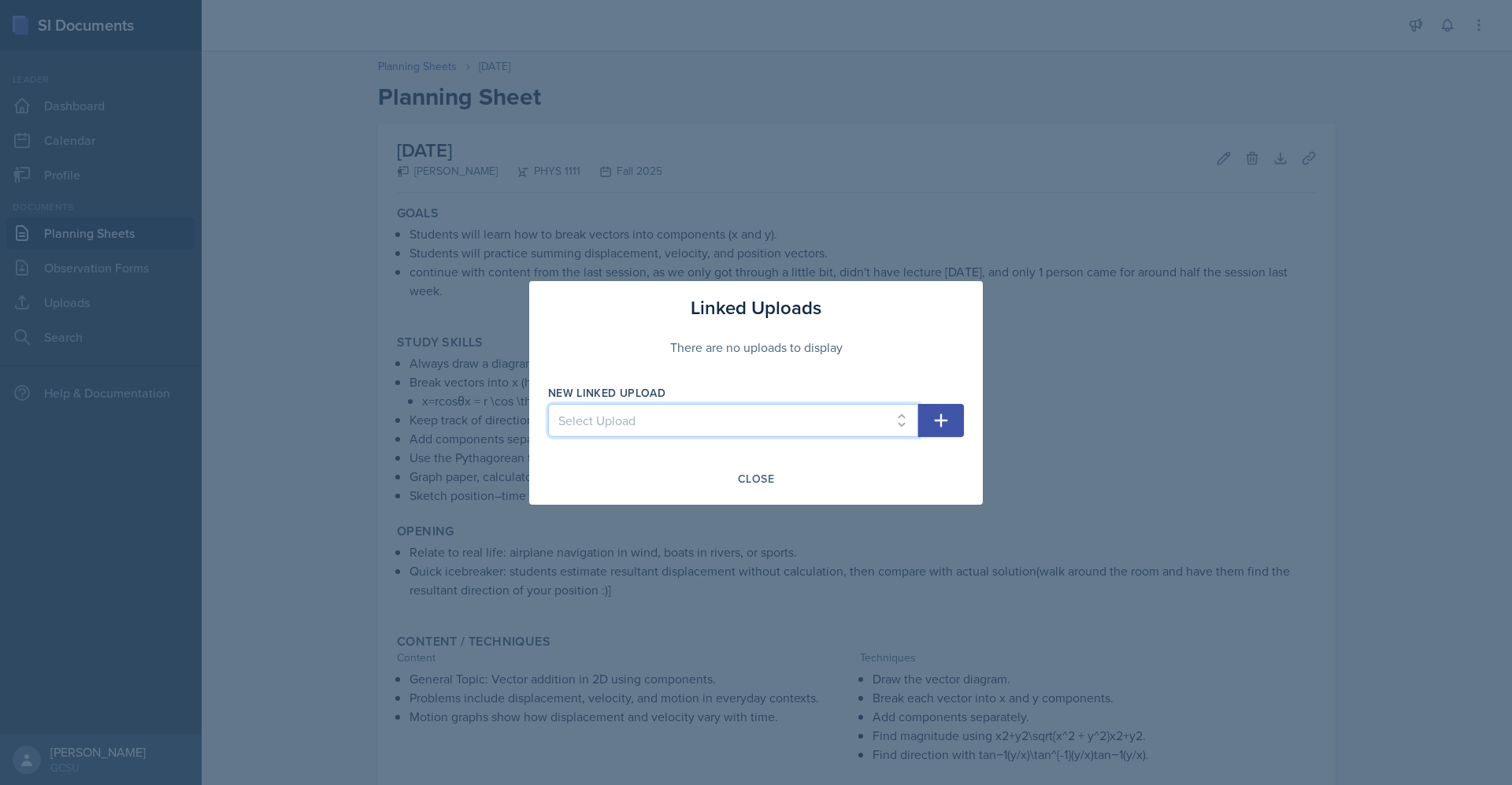
drag, startPoint x: 746, startPoint y: 421, endPoint x: 634, endPoint y: 421, distance: 112.0
drag, startPoint x: 634, startPoint y: 421, endPoint x: 1118, endPoint y: 443, distance: 484.5
click at [1118, 443] on div at bounding box center [756, 392] width 1512 height 785
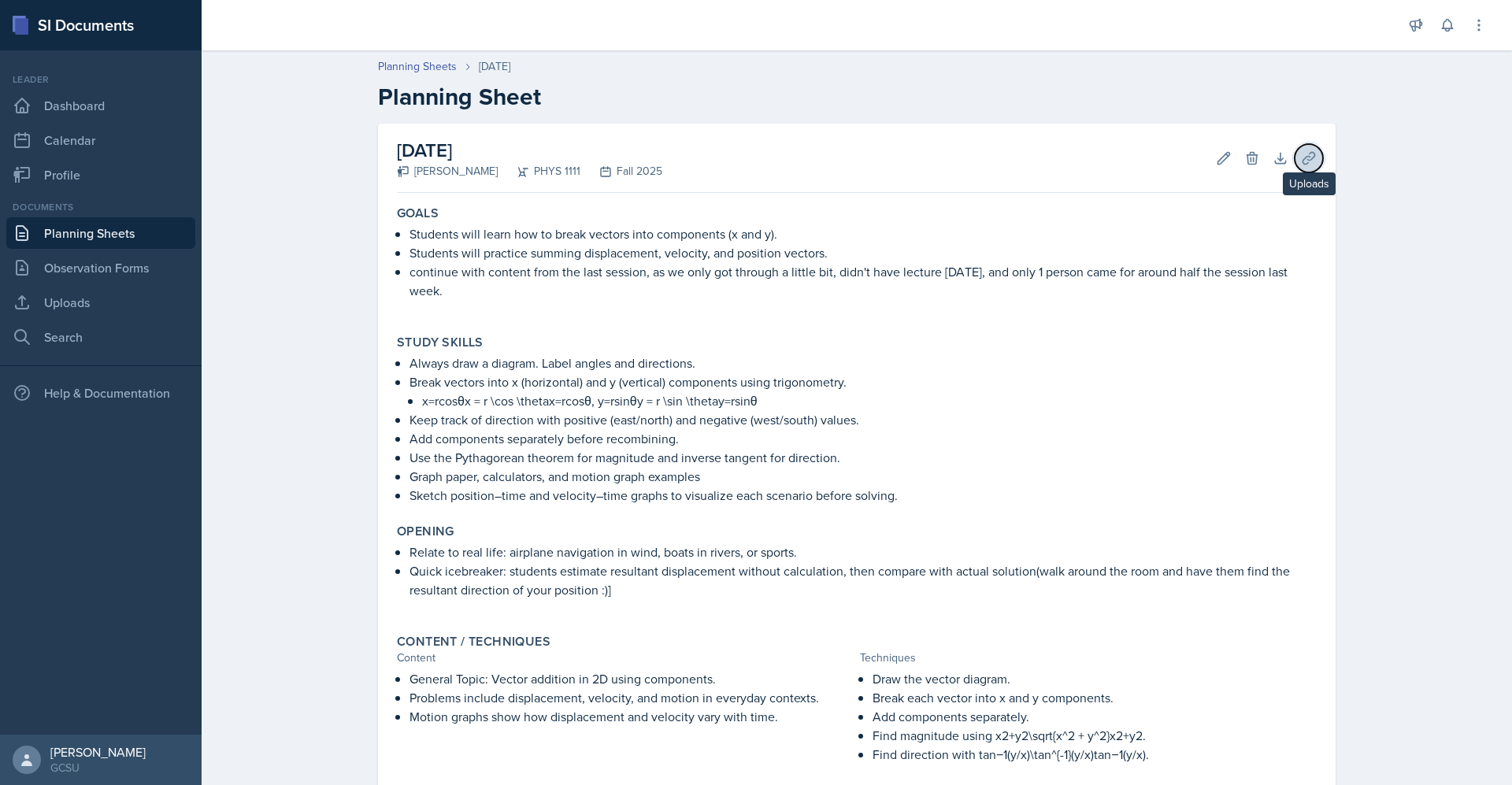
click at [1295, 160] on button "Uploads" at bounding box center [1308, 158] width 28 height 28
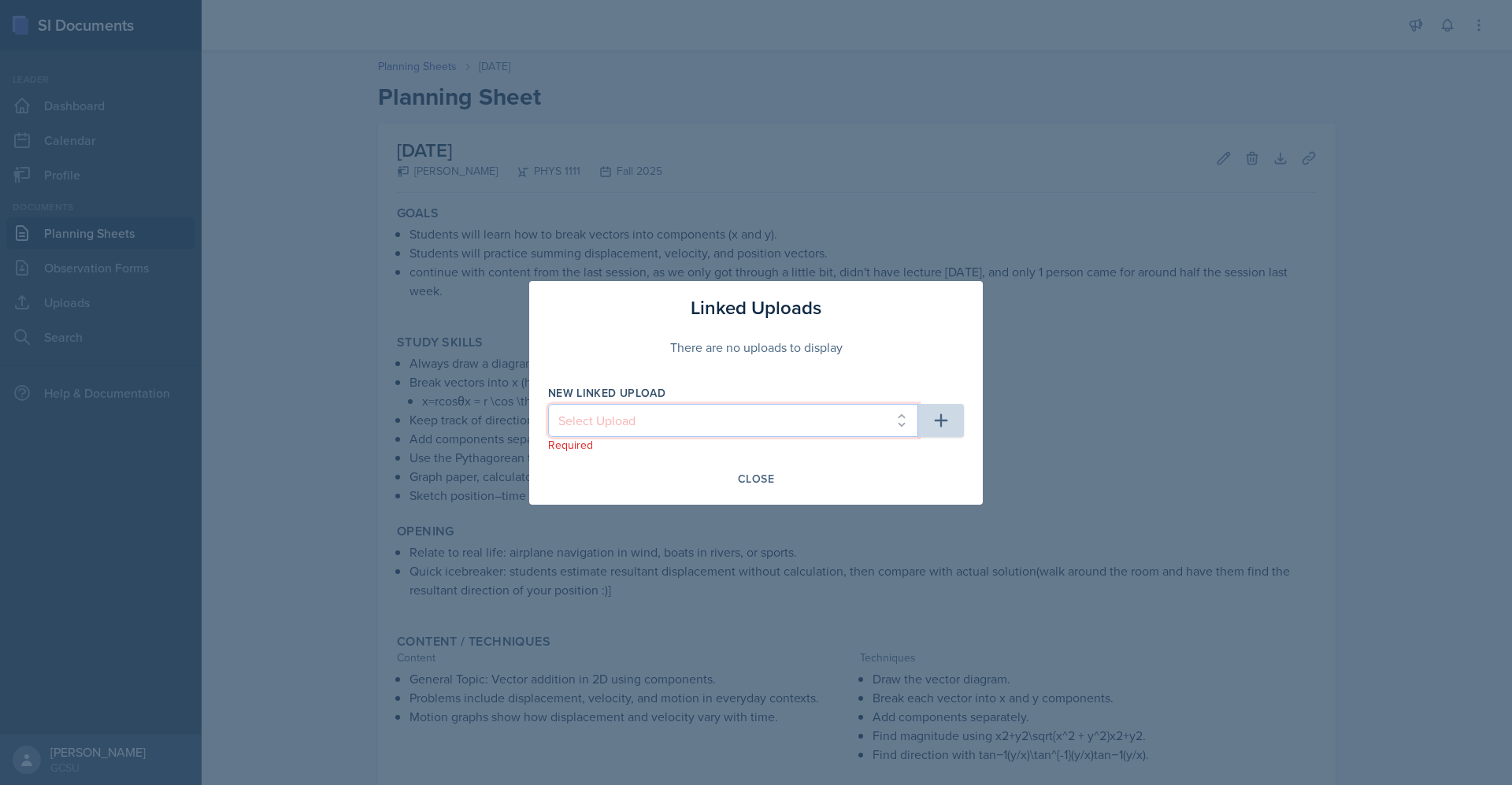
click at [897, 425] on select "Select Upload Algebra Review vector practice more vectors(word problems)" at bounding box center [733, 420] width 371 height 33
click at [1069, 558] on div at bounding box center [756, 392] width 1512 height 785
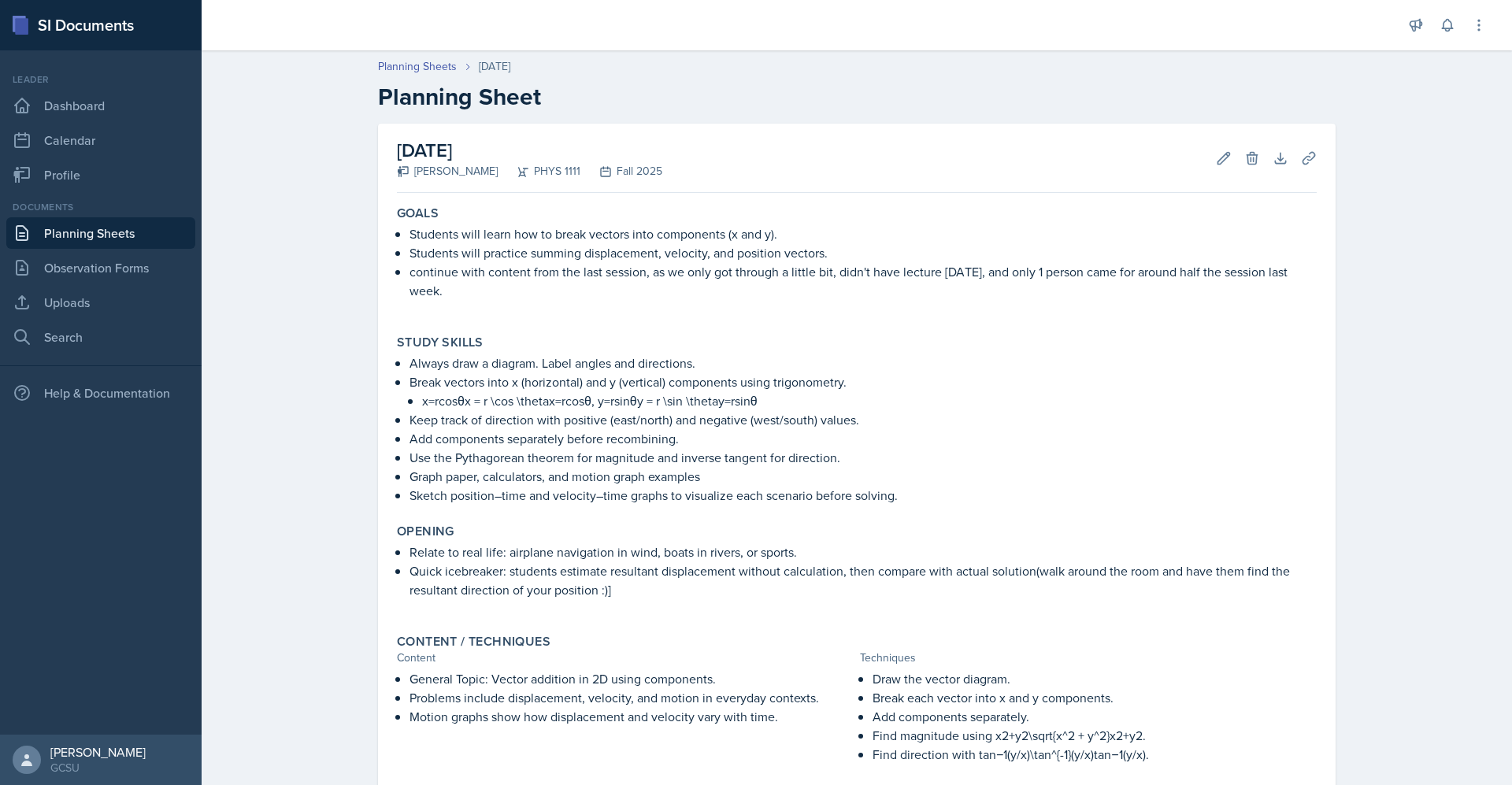
click at [142, 231] on link "Planning Sheets" at bounding box center [101, 233] width 189 height 32
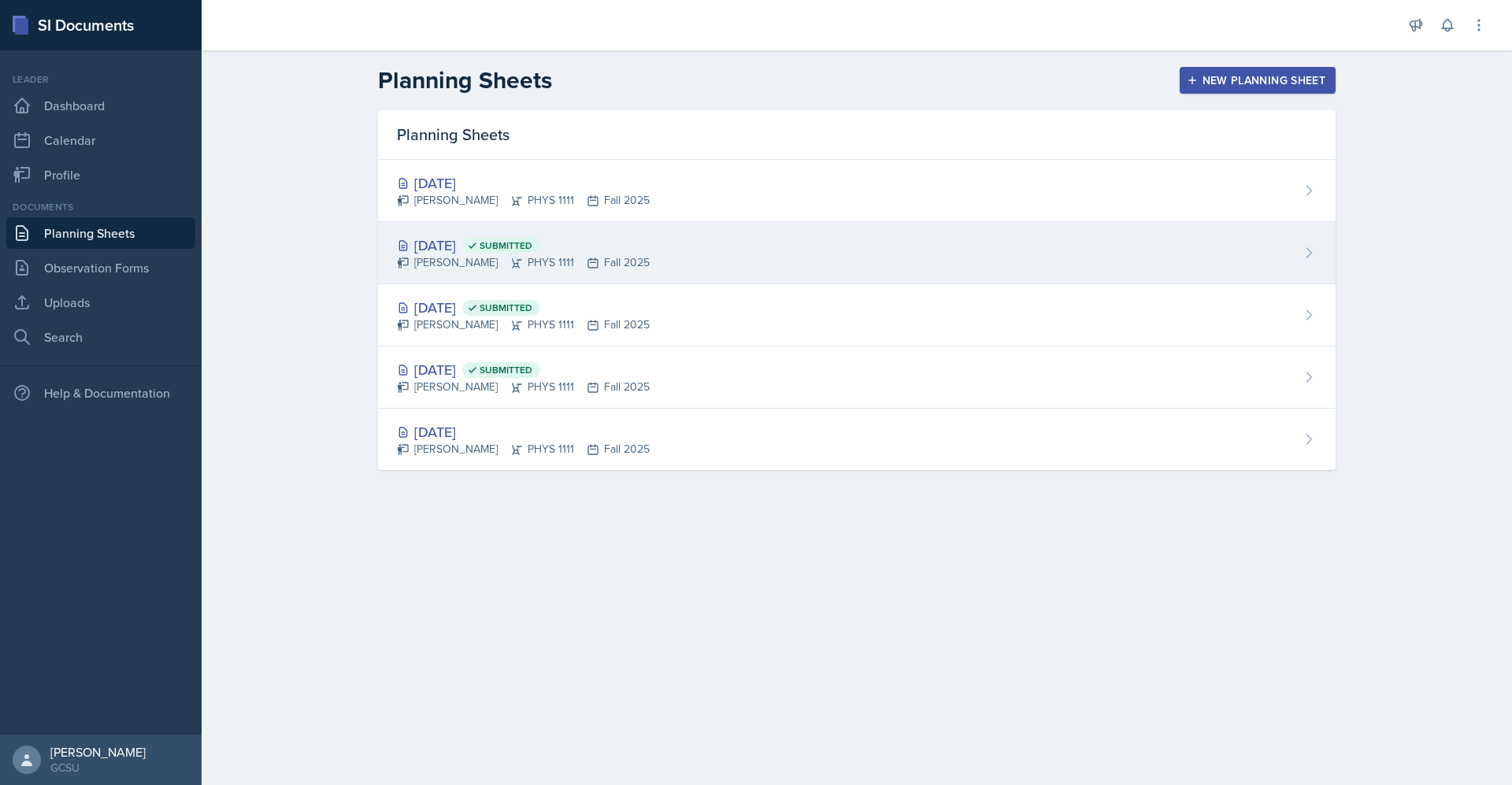
click at [492, 244] on div "[DATE] Submitted" at bounding box center [523, 245] width 252 height 22
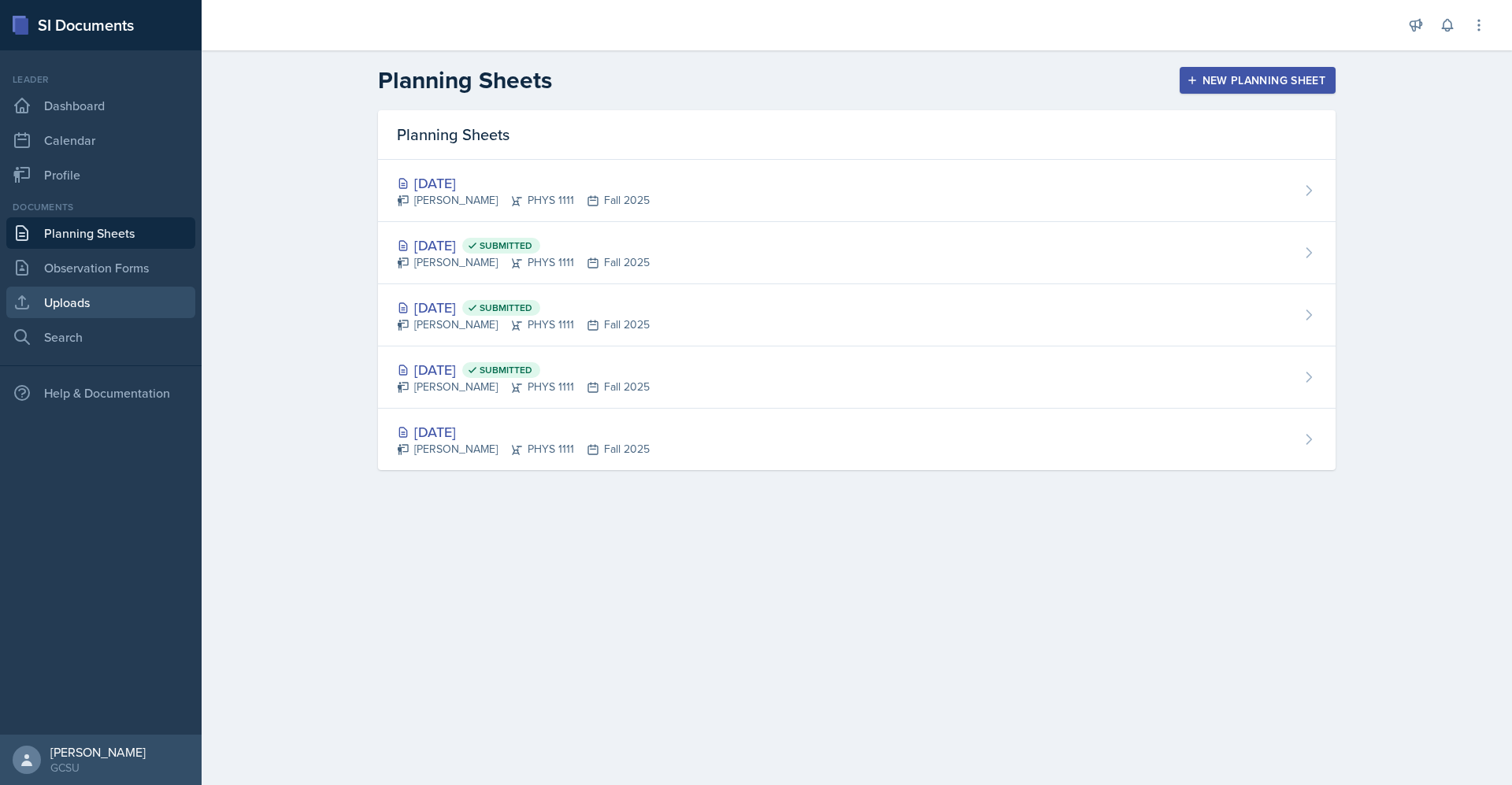
click at [117, 306] on link "Uploads" at bounding box center [101, 302] width 189 height 32
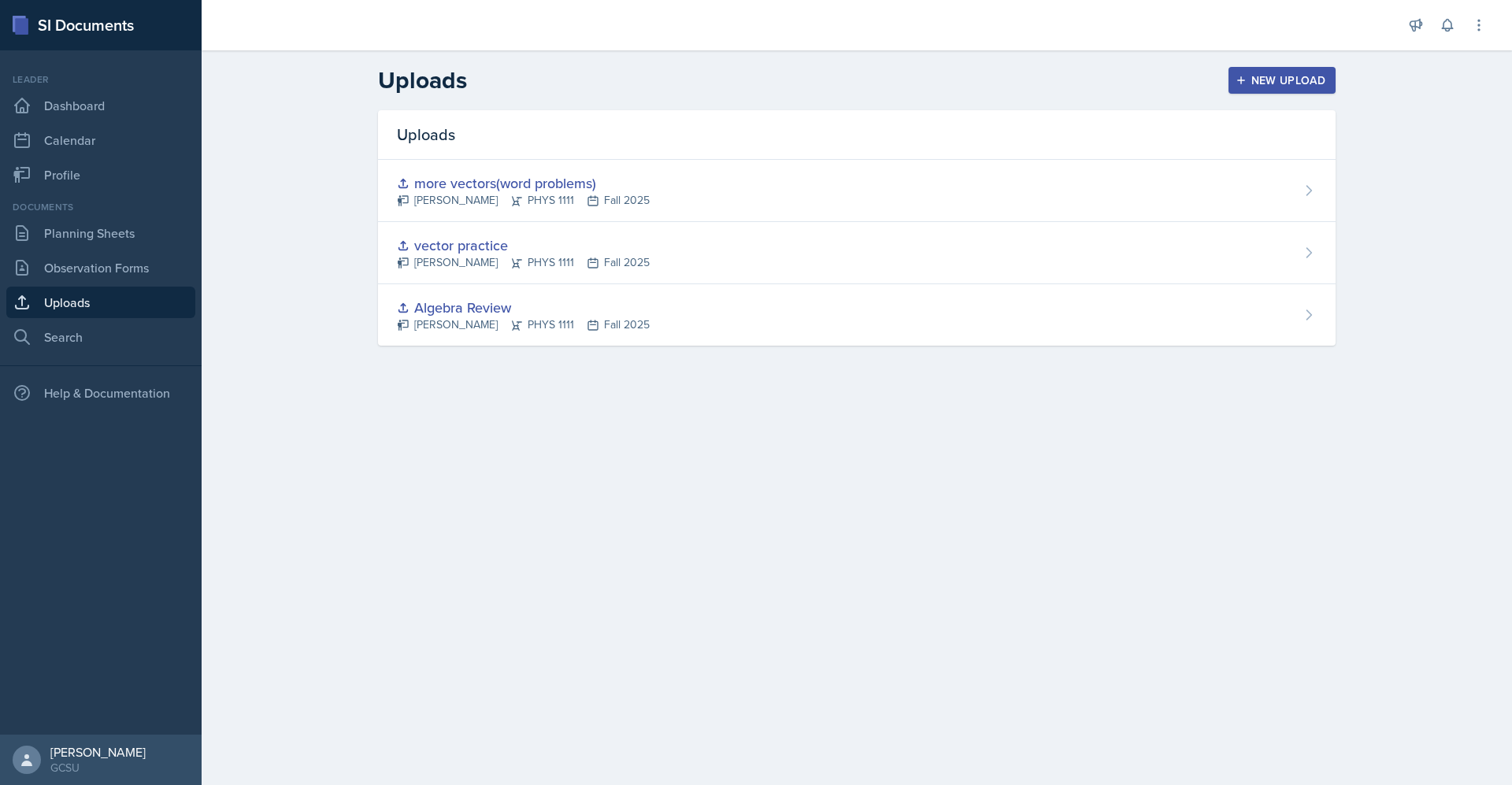
click at [1263, 72] on button "New Upload" at bounding box center [1283, 80] width 108 height 27
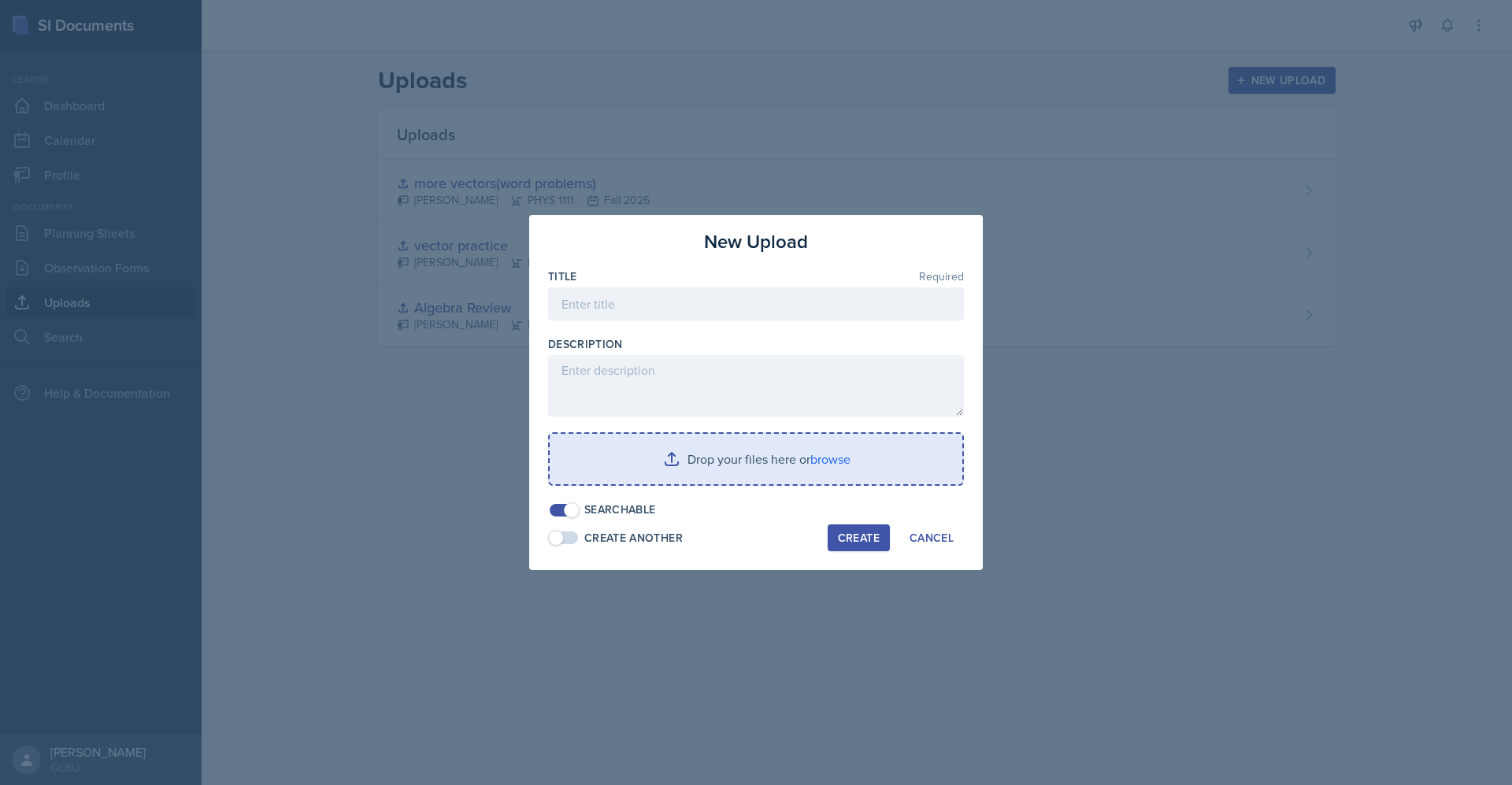
click at [749, 461] on input "file" at bounding box center [756, 459] width 413 height 50
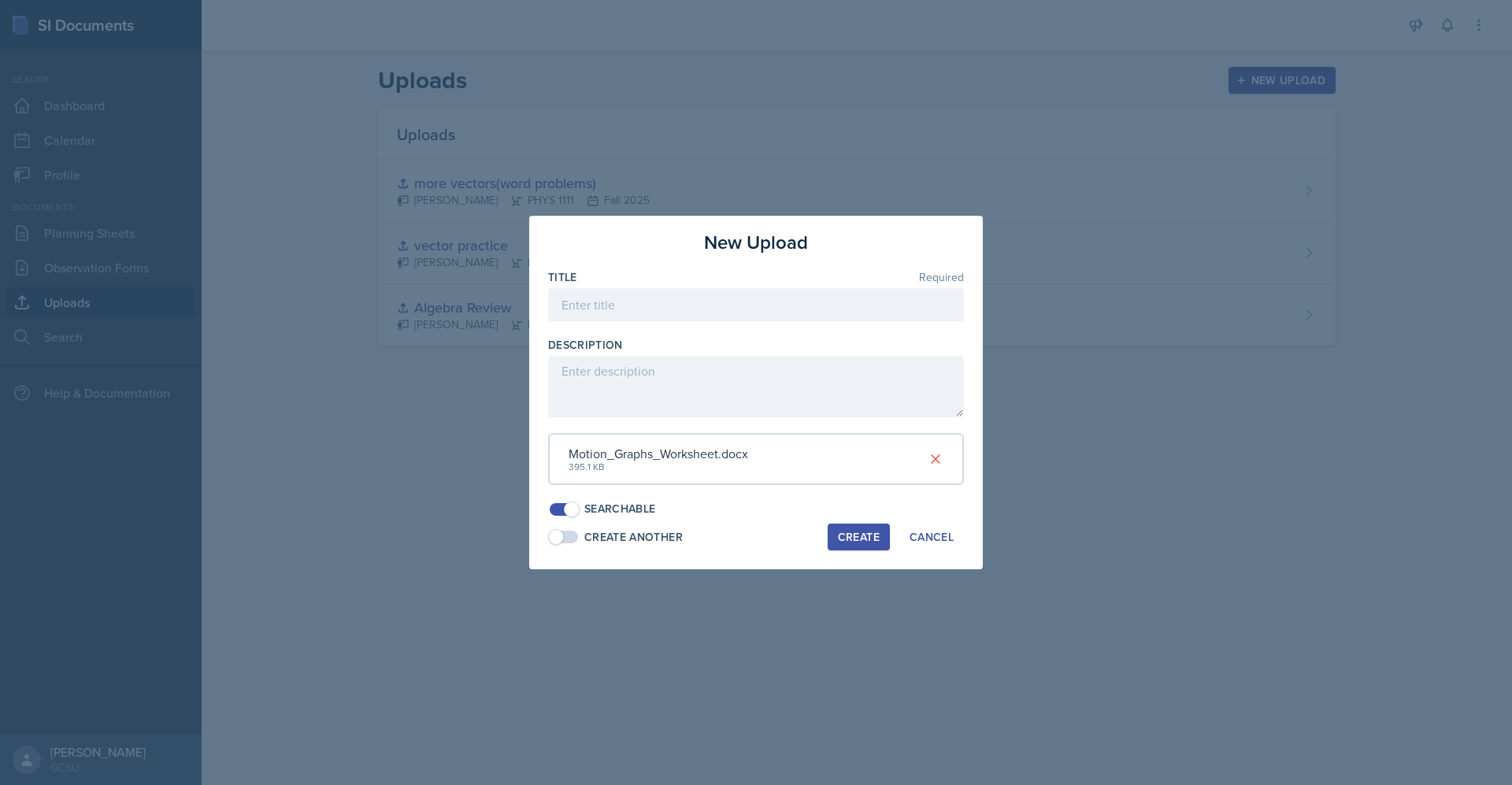
click at [845, 541] on div "Create" at bounding box center [859, 537] width 41 height 13
click at [706, 328] on p "Required" at bounding box center [756, 328] width 416 height 15
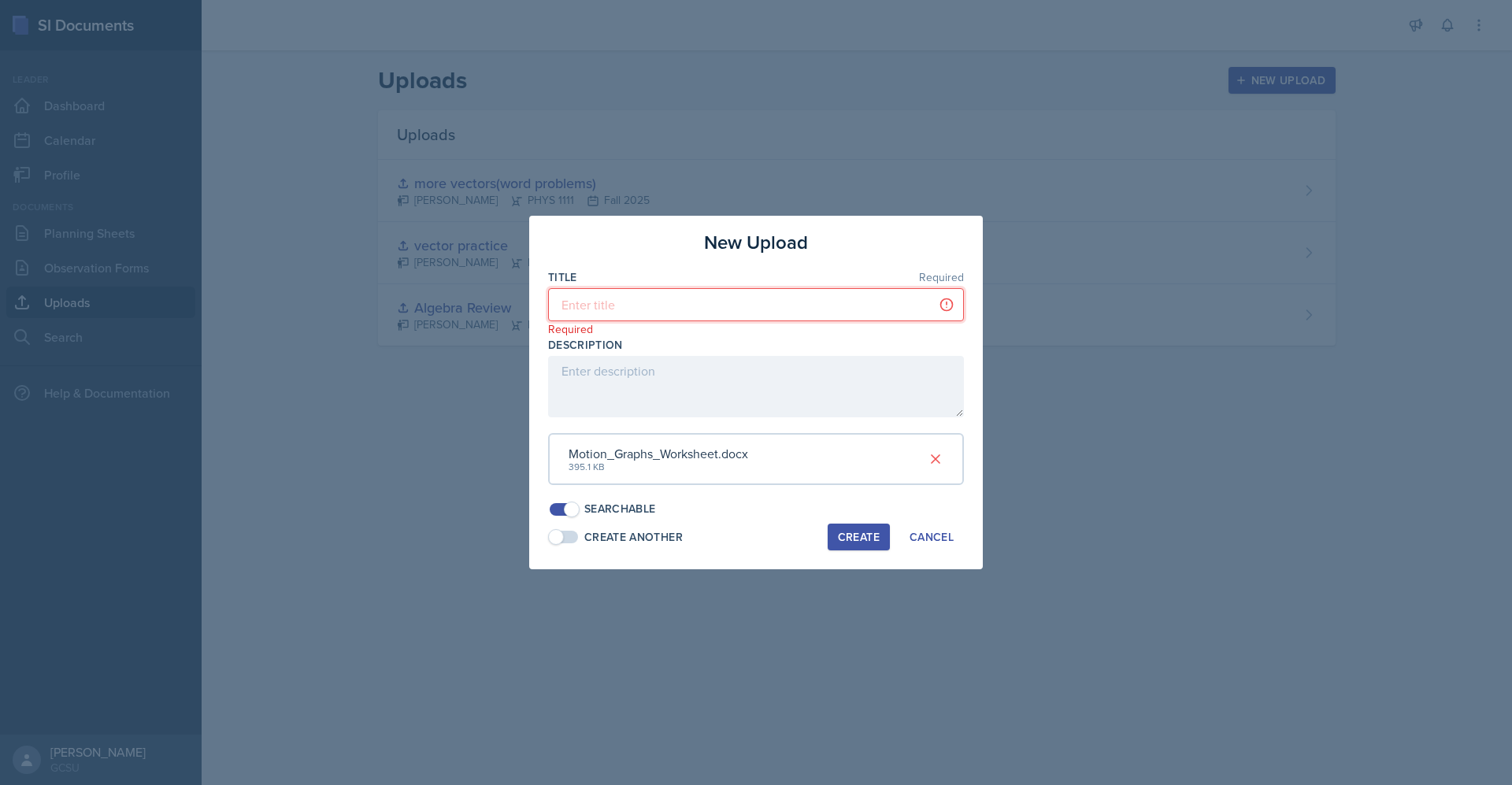
click at [701, 320] on input at bounding box center [756, 305] width 416 height 33
type input "motion graph ws"
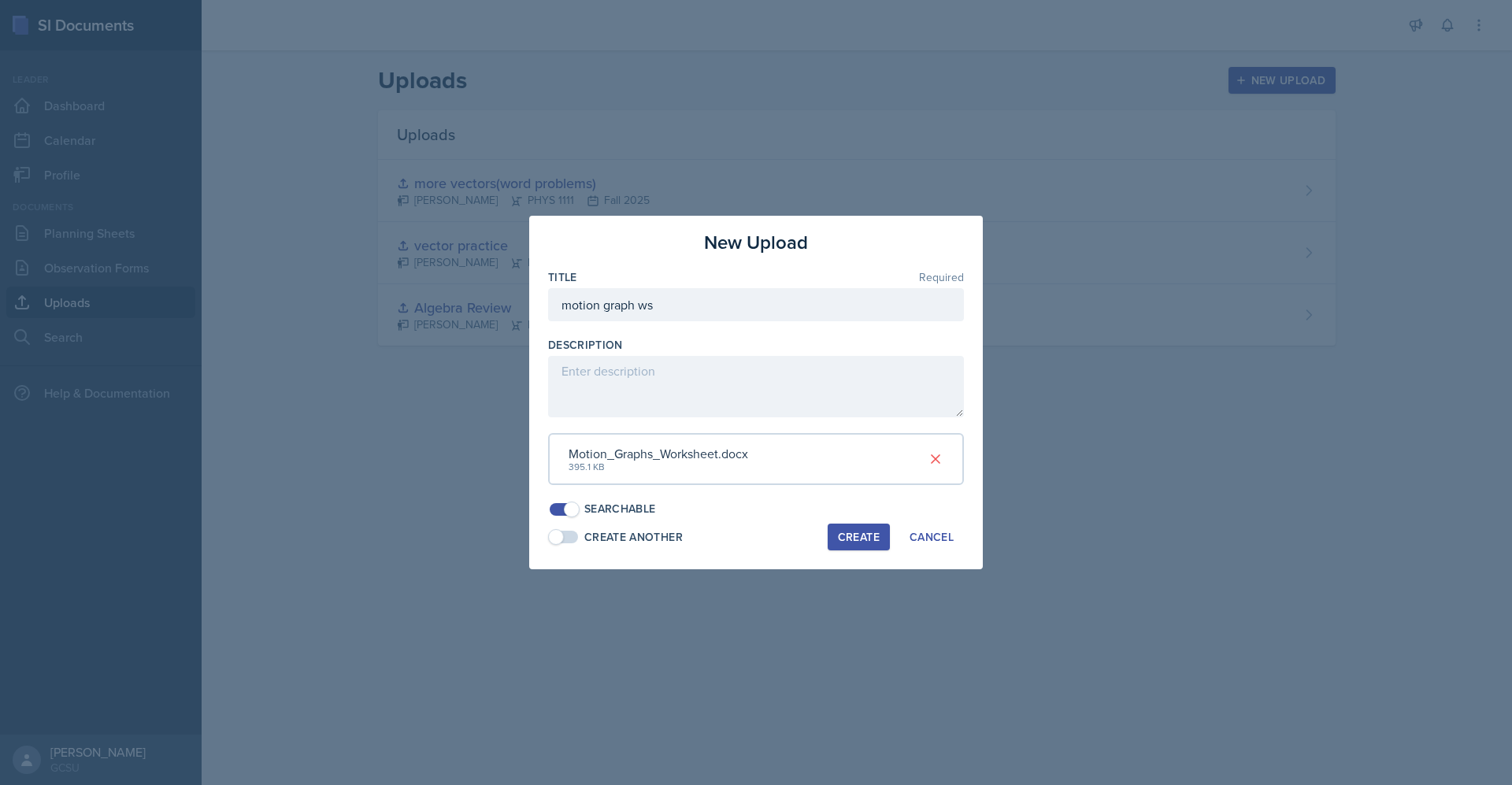
click at [859, 532] on div "Create" at bounding box center [859, 537] width 41 height 13
drag, startPoint x: 851, startPoint y: 493, endPoint x: 841, endPoint y: 552, distance: 59.8
click at [841, 552] on div "New Upload Title Required motion graph ws Description Motion_Graphs_Worksheet.d…" at bounding box center [756, 392] width 454 height 353
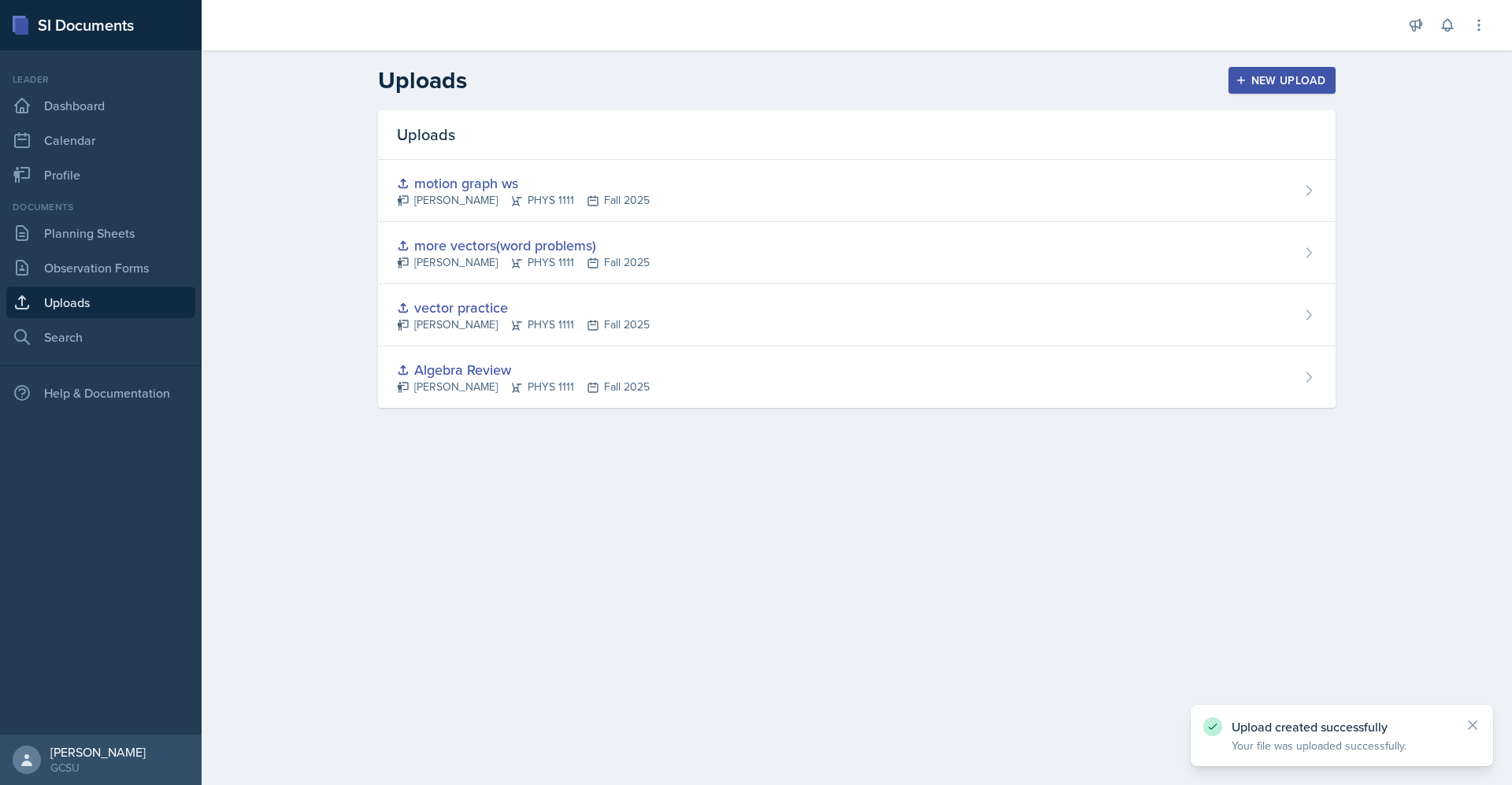
drag, startPoint x: 834, startPoint y: 433, endPoint x: 733, endPoint y: 510, distance: 127.0
click at [733, 510] on main "Uploads New Upload Uploads motion graph ws [PERSON_NAME] PHYS 1111 Fall 2025 mo…" at bounding box center [857, 417] width 1311 height 735
drag, startPoint x: 733, startPoint y: 510, endPoint x: 388, endPoint y: 592, distance: 354.6
click at [388, 592] on main "Uploads New Upload Uploads motion graph ws [PERSON_NAME] PHYS 1111 Fall 2025 mo…" at bounding box center [857, 417] width 1311 height 735
click at [60, 109] on link "Dashboard" at bounding box center [101, 105] width 189 height 32
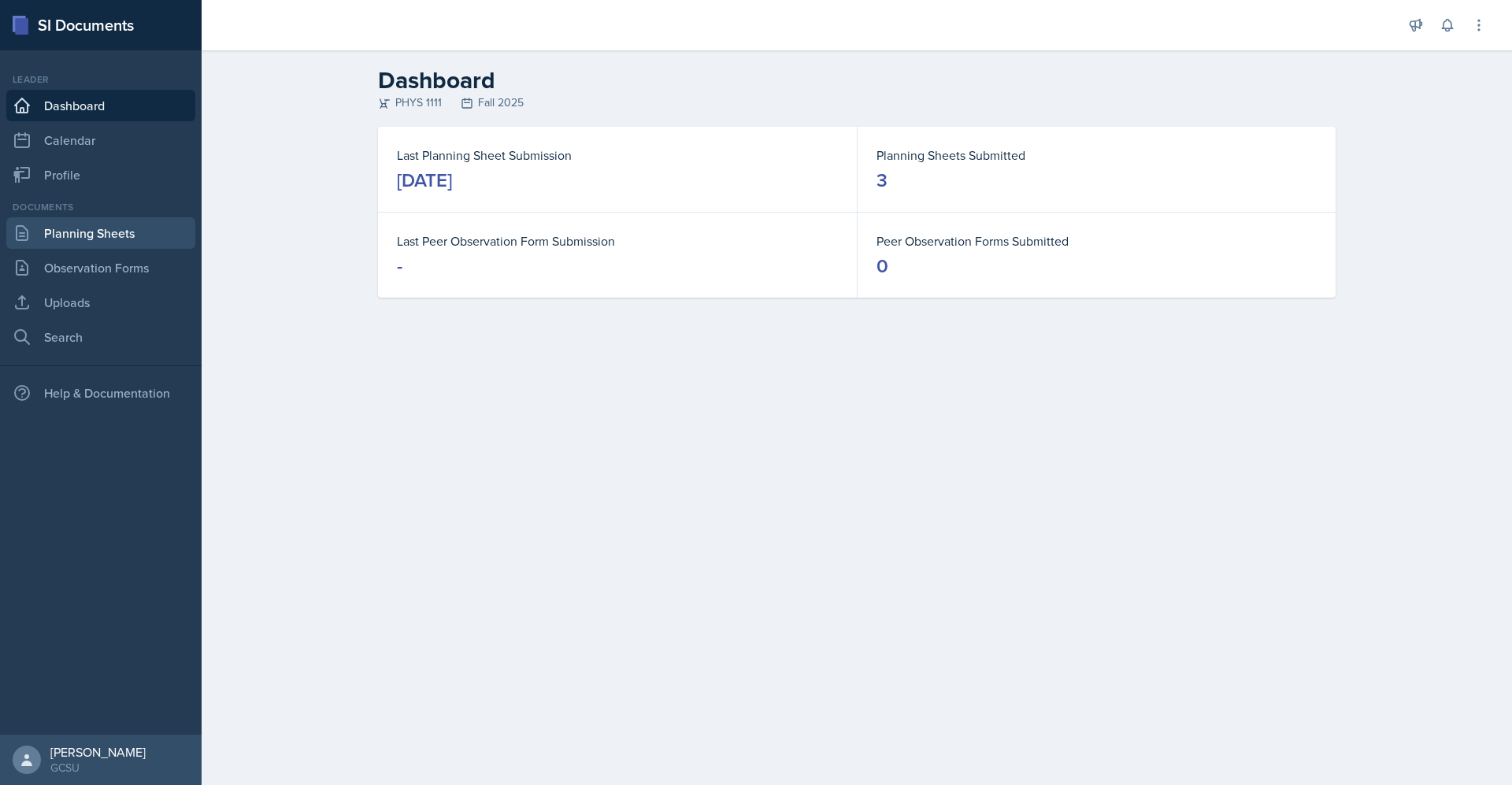
click at [132, 225] on link "Planning Sheets" at bounding box center [101, 233] width 189 height 32
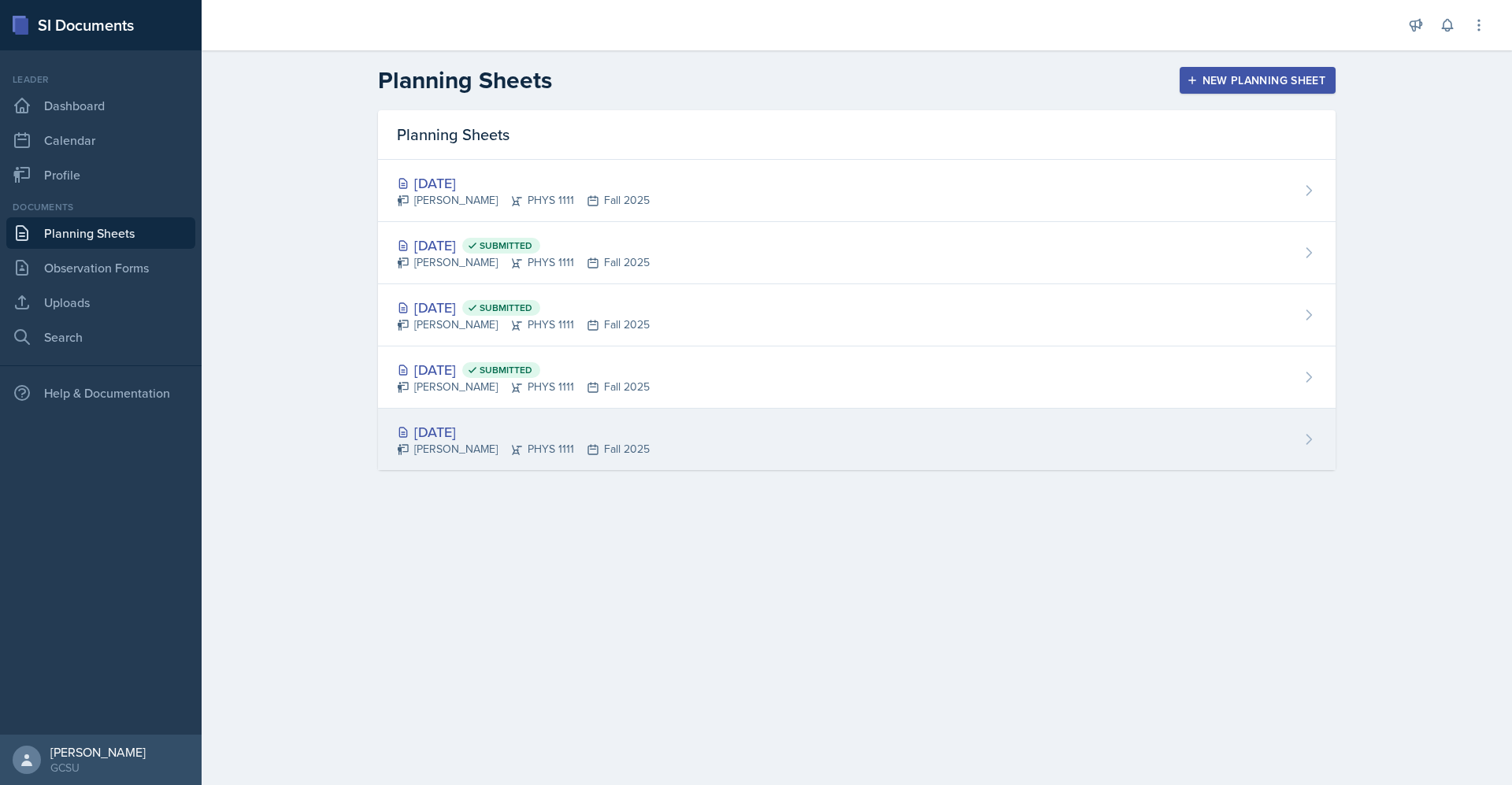
click at [494, 421] on div "[DATE] [PERSON_NAME] PHYS 1111 Fall 2025" at bounding box center [857, 439] width 958 height 61
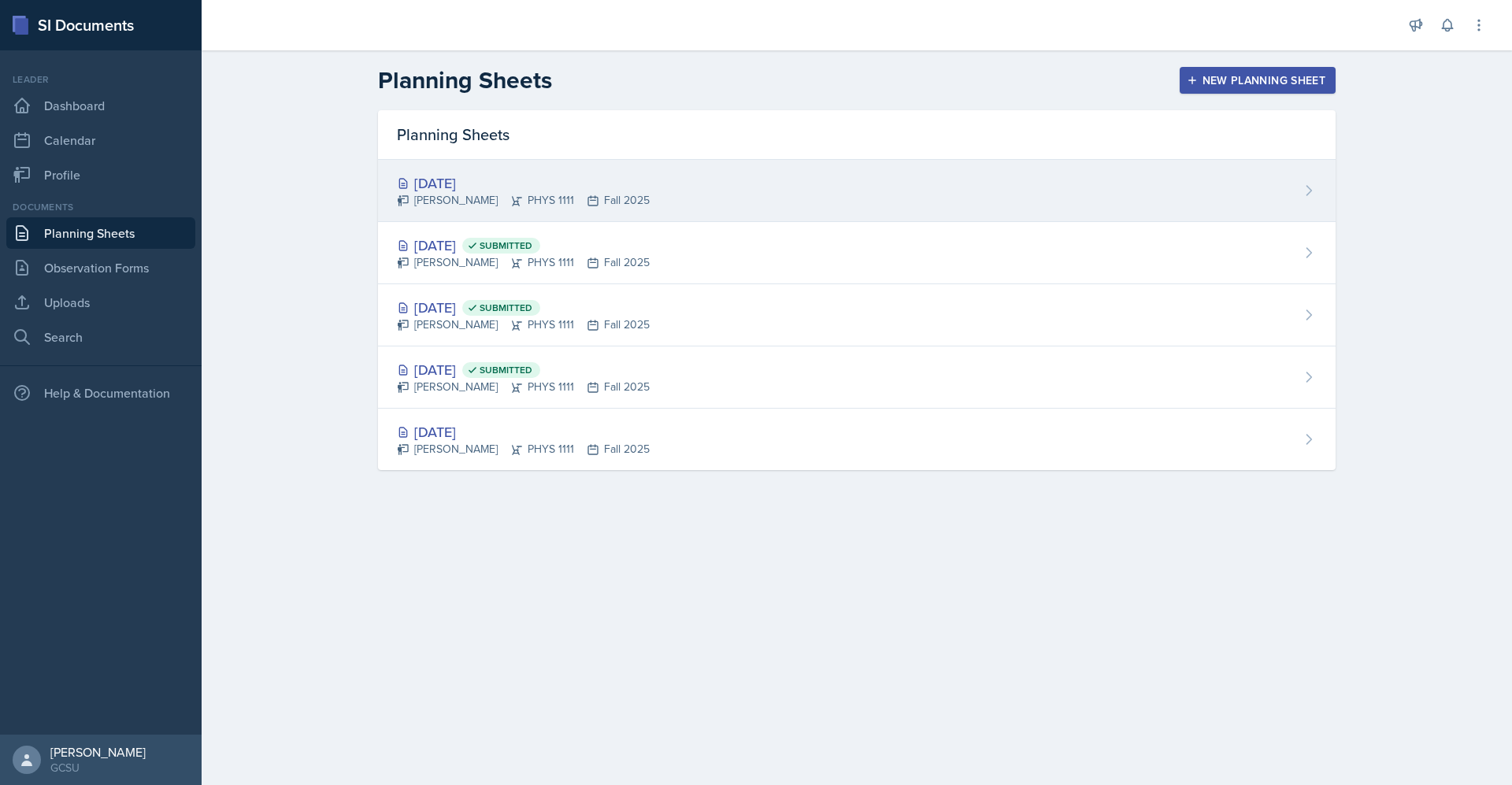
click at [509, 178] on div "[DATE]" at bounding box center [523, 183] width 252 height 22
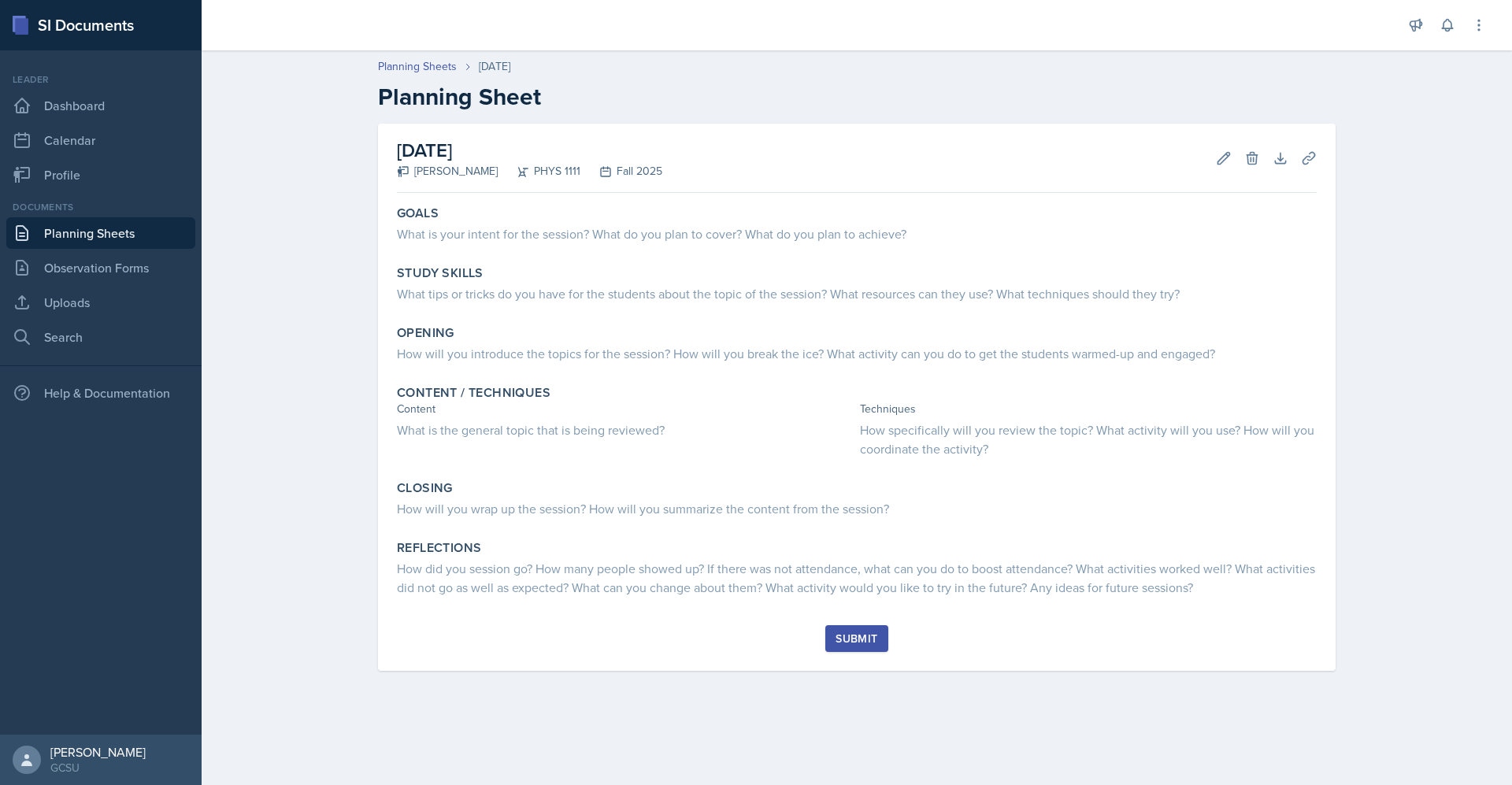
click at [102, 228] on link "Planning Sheets" at bounding box center [101, 233] width 189 height 32
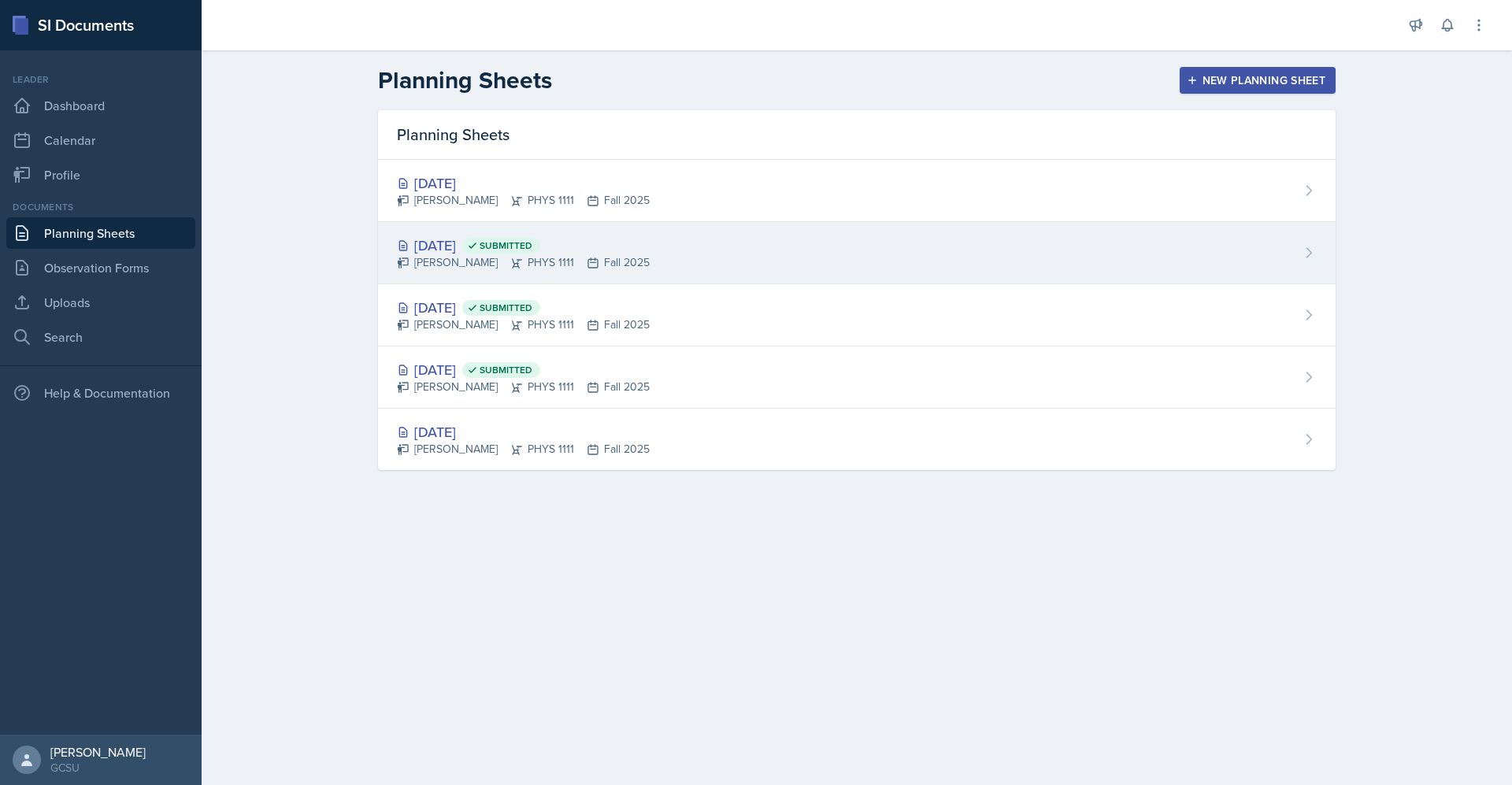
click at [492, 242] on div "[DATE] Submitted" at bounding box center [523, 245] width 252 height 22
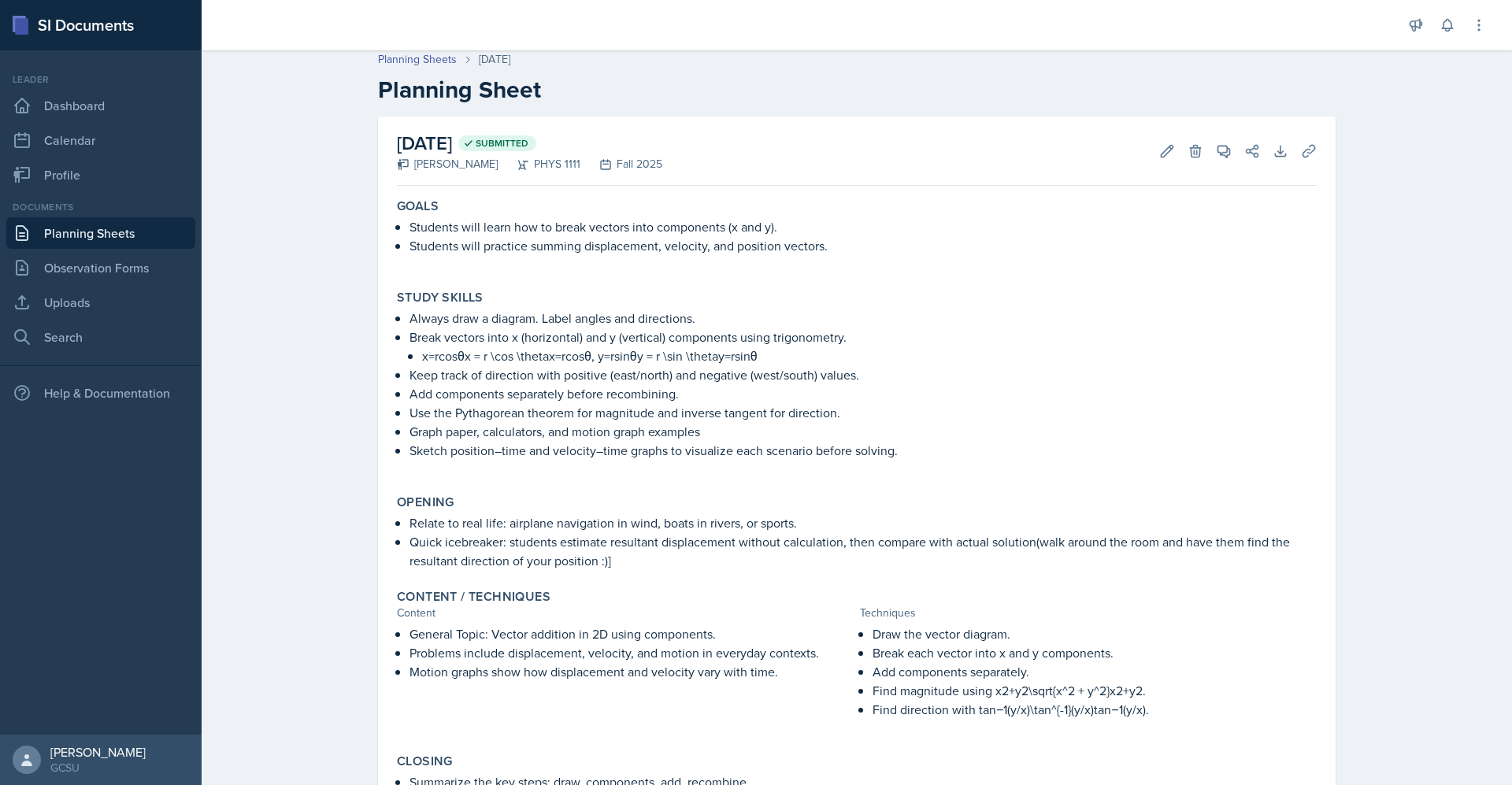
scroll to position [8, 0]
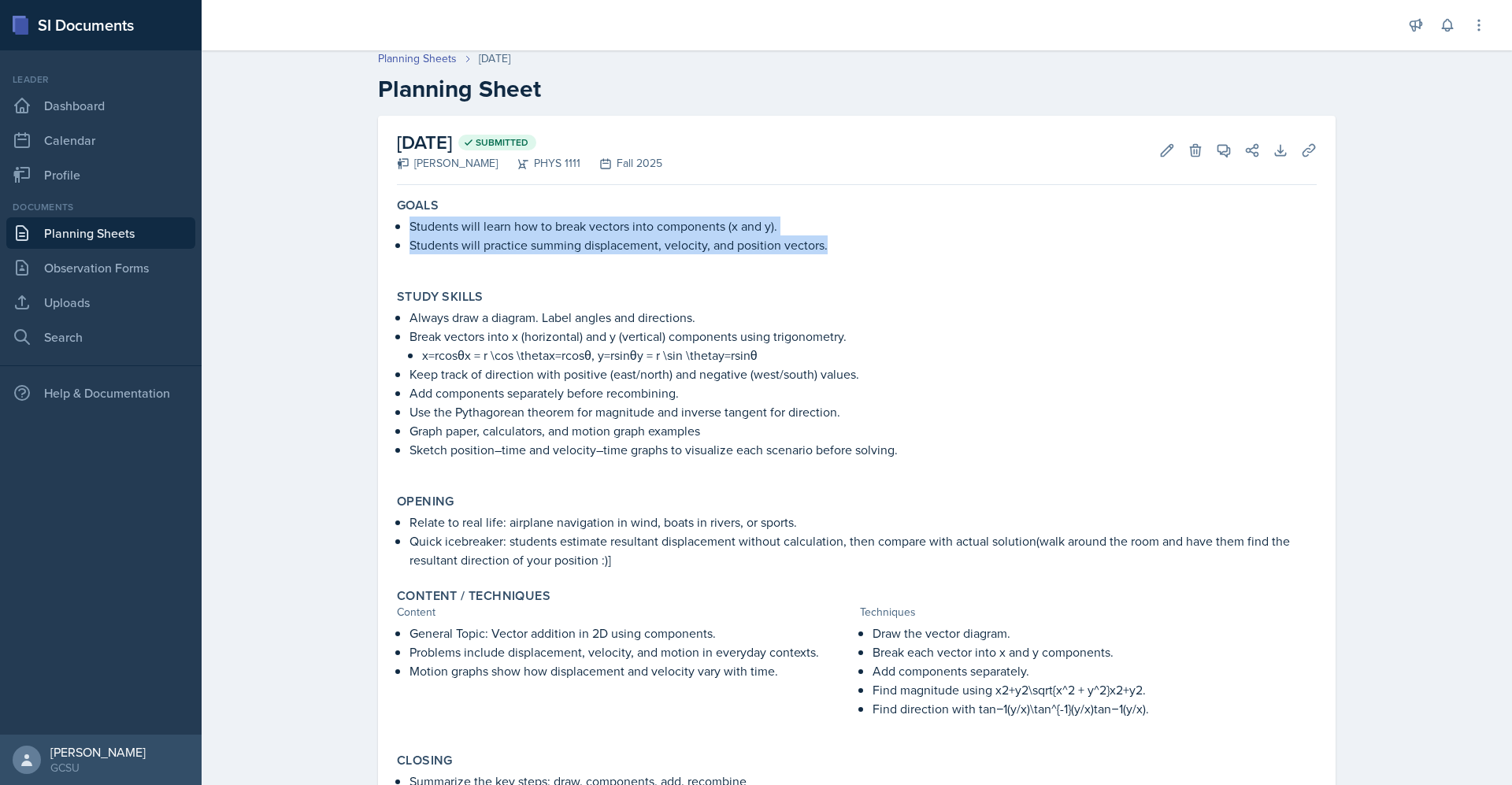
drag, startPoint x: 397, startPoint y: 227, endPoint x: 838, endPoint y: 243, distance: 441.3
click at [838, 243] on div "Students will learn how to break vectors into components (x and y). Students wi…" at bounding box center [857, 242] width 920 height 53
copy ul "Students will learn how to break vectors into components (x and y). Students wi…"
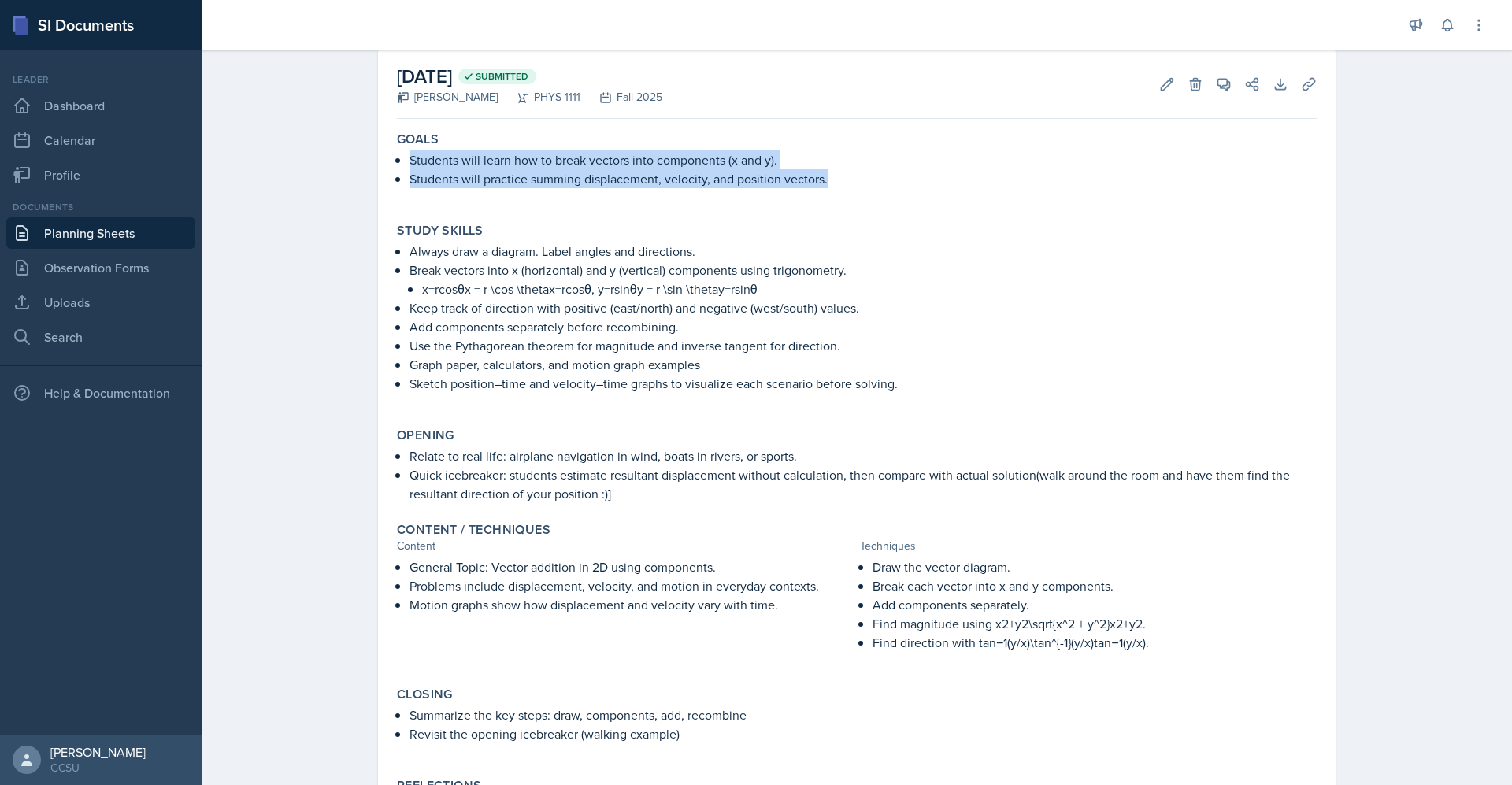
scroll to position [186, 0]
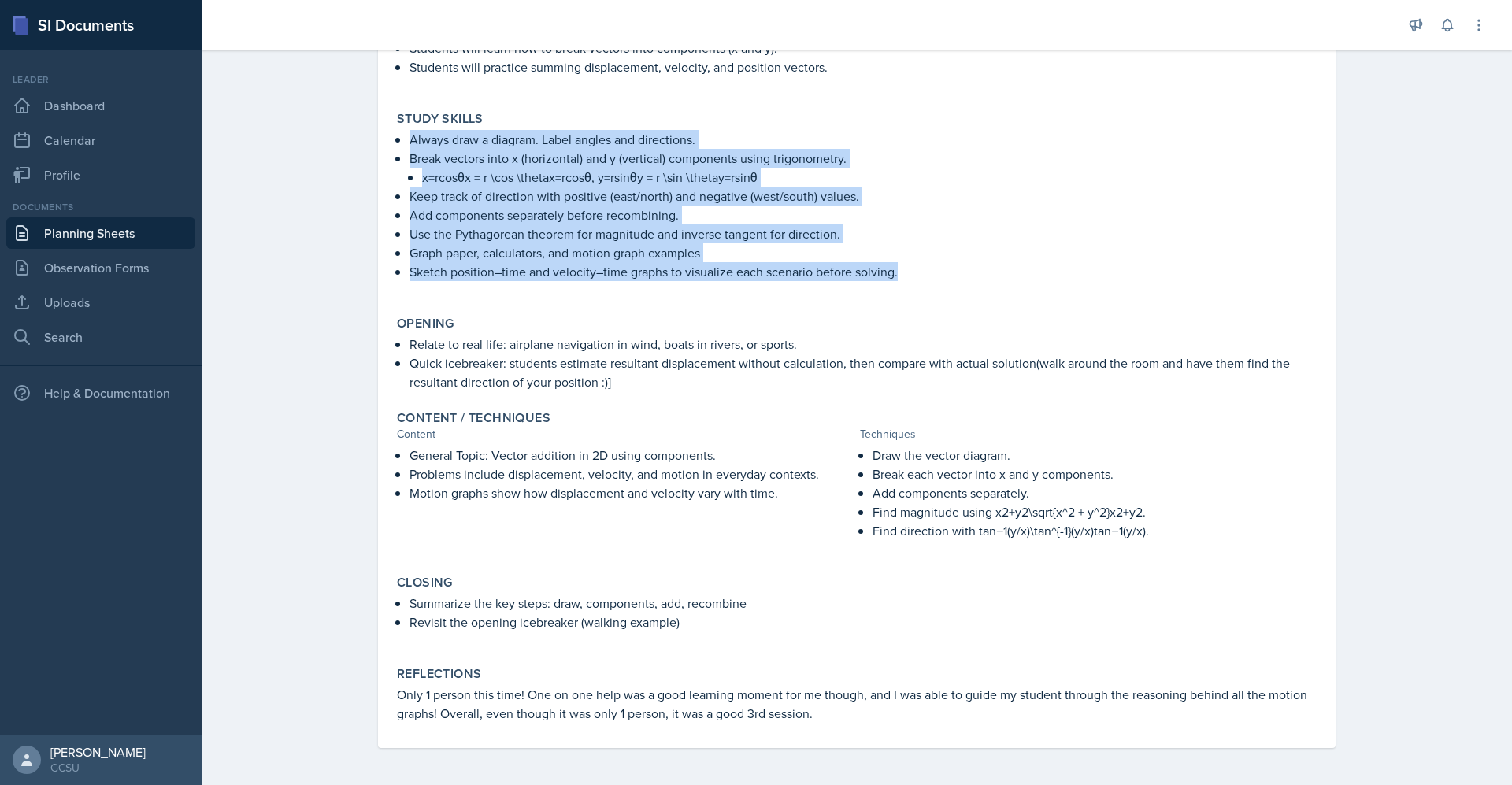
drag, startPoint x: 399, startPoint y: 139, endPoint x: 897, endPoint y: 270, distance: 514.9
click at [897, 270] on div "Always draw a diagram. Label angles and directions. Break vectors into x (horiz…" at bounding box center [857, 213] width 920 height 167
copy ul "Always draw a diagram. Label angles and directions. Break vectors into x (horiz…"
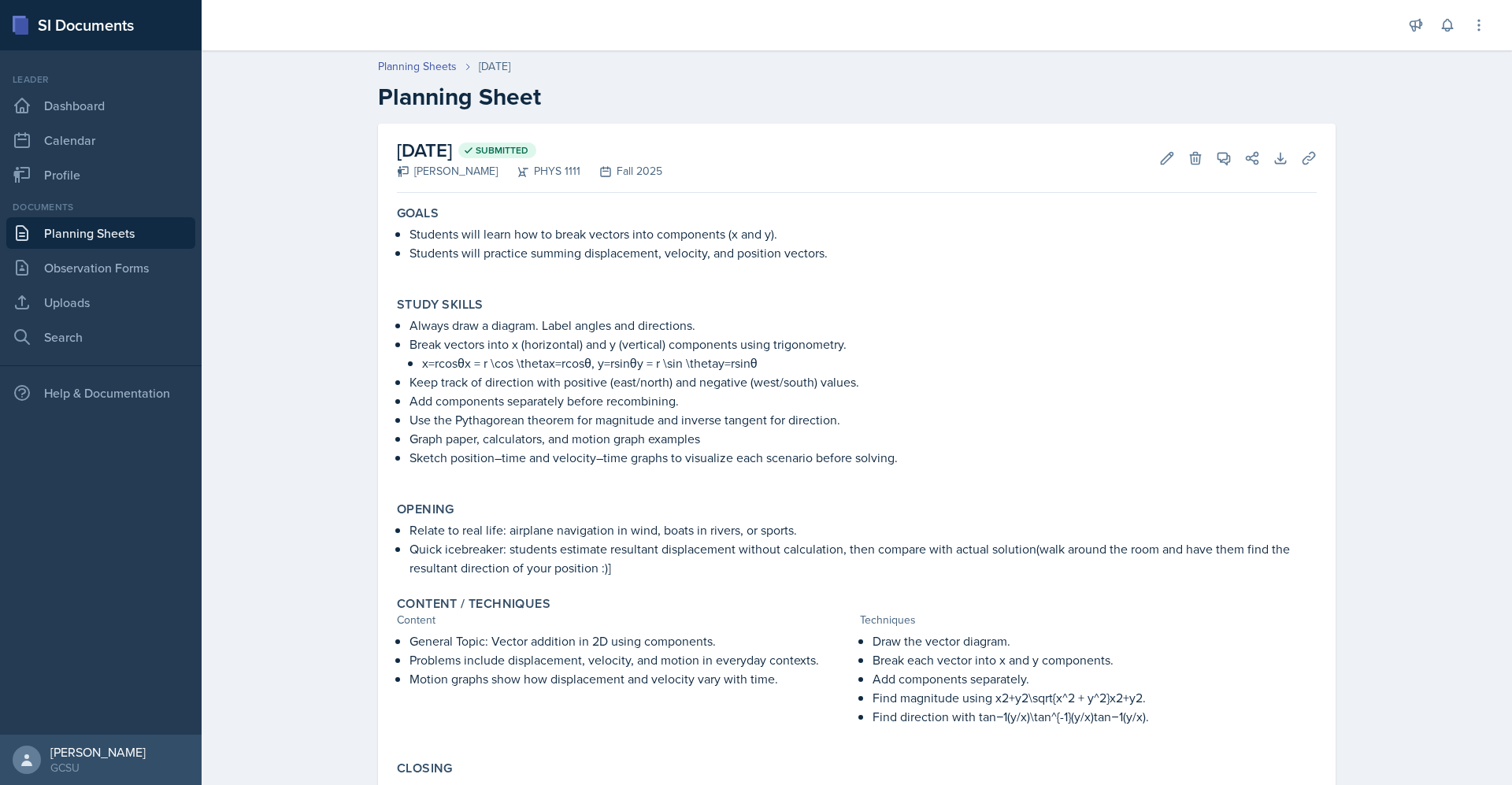
click at [769, 631] on div "Content / Techniques Content Techniques General Topic: Vector addition in 2D us…" at bounding box center [857, 669] width 932 height 159
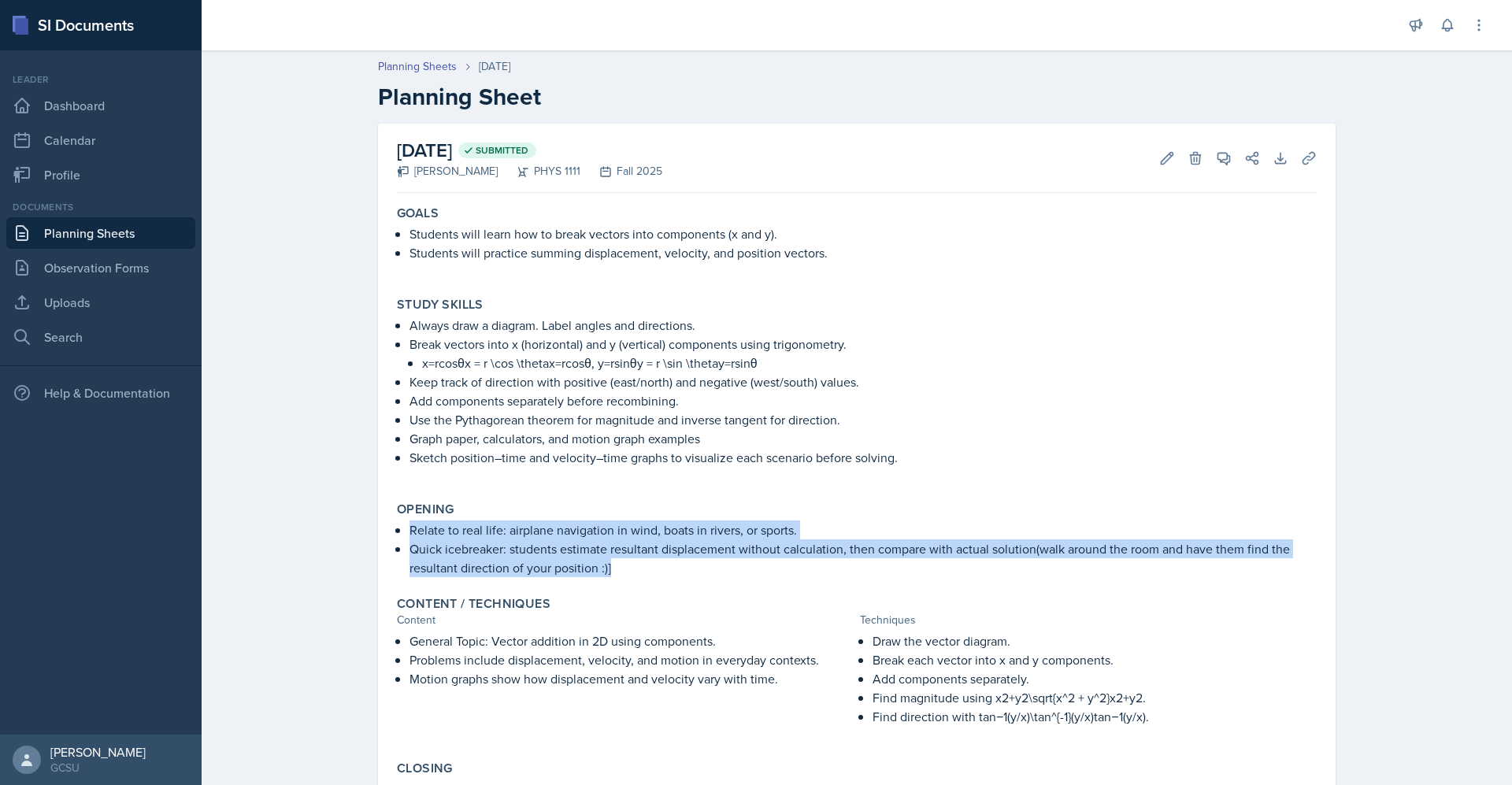
drag, startPoint x: 391, startPoint y: 525, endPoint x: 652, endPoint y: 562, distance: 263.6
click at [652, 562] on ul "Relate to real life: airplane navigation in wind, boats in rivers, or sports. Q…" at bounding box center [863, 549] width 907 height 57
copy ul "Relate to real life: airplane navigation in wind, boats in rivers, or sports. Q…"
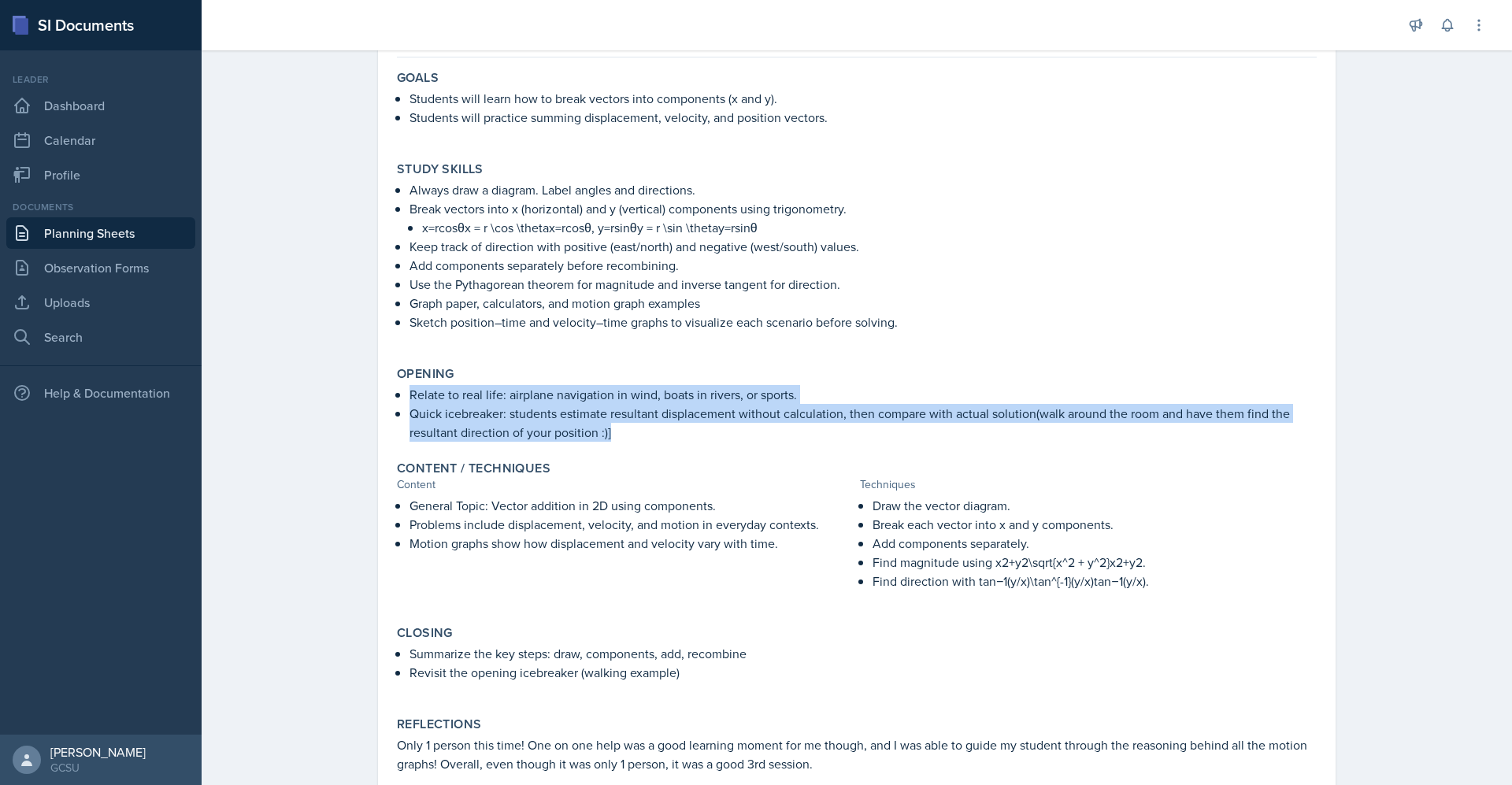
scroll to position [137, 0]
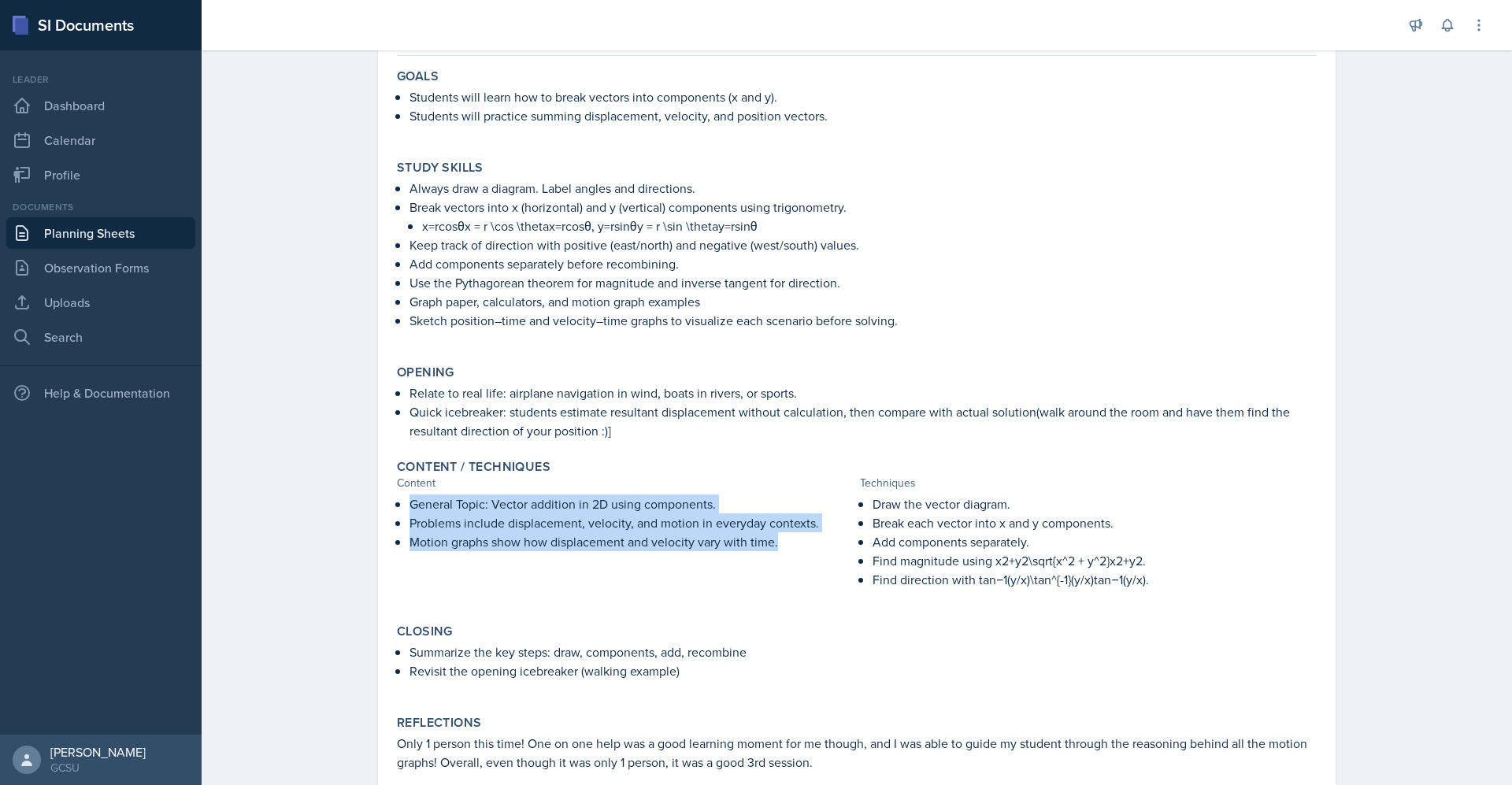
drag, startPoint x: 399, startPoint y: 499, endPoint x: 777, endPoint y: 547, distance: 381.0
click at [777, 547] on div "General Topic: Vector addition in 2D using components. Problems include displac…" at bounding box center [625, 550] width 457 height 110
copy ul "General Topic: Vector addition in 2D using components. Problems include displac…"
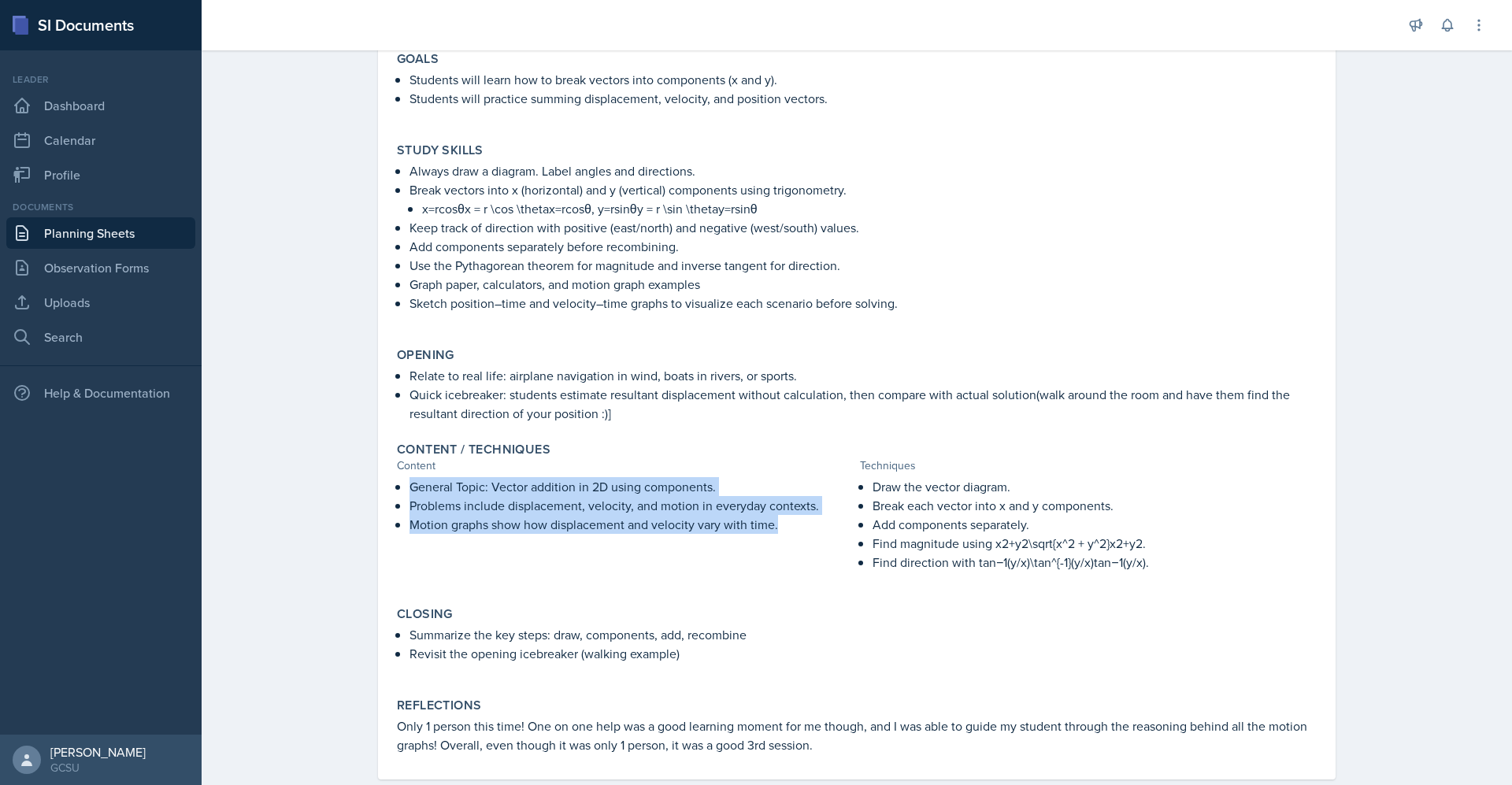
scroll to position [155, 0]
copy ul "General Topic: Vector addition in 2D using components. Problems include displac…"
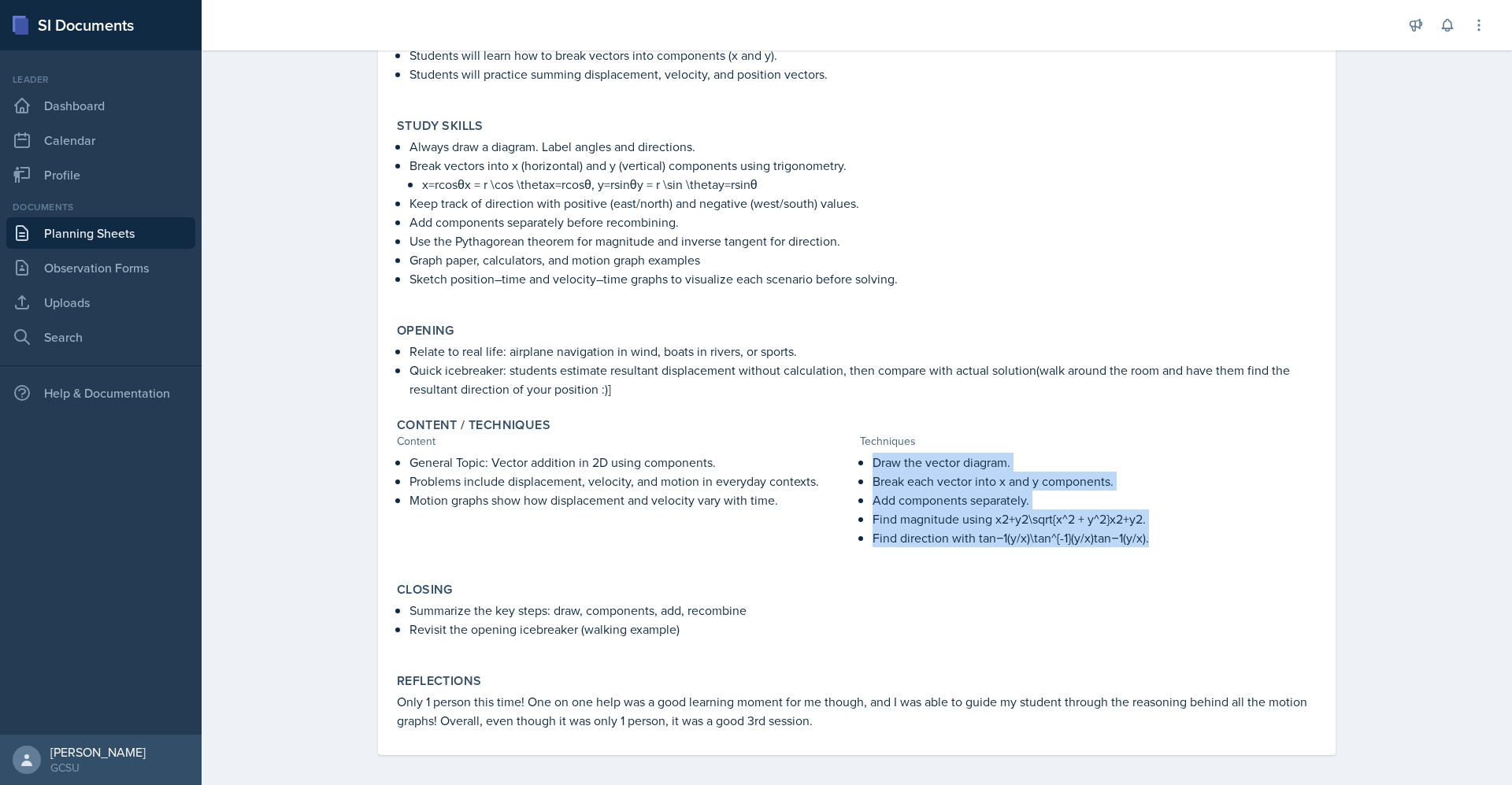
drag, startPoint x: 862, startPoint y: 458, endPoint x: 1152, endPoint y: 534, distance: 299.8
click at [1152, 534] on div "Draw the vector diagram. Break each vector into x and y components. Add compone…" at bounding box center [1088, 507] width 457 height 110
copy ul "Draw the vector diagram. Break each vector into x and y components. Add compone…"
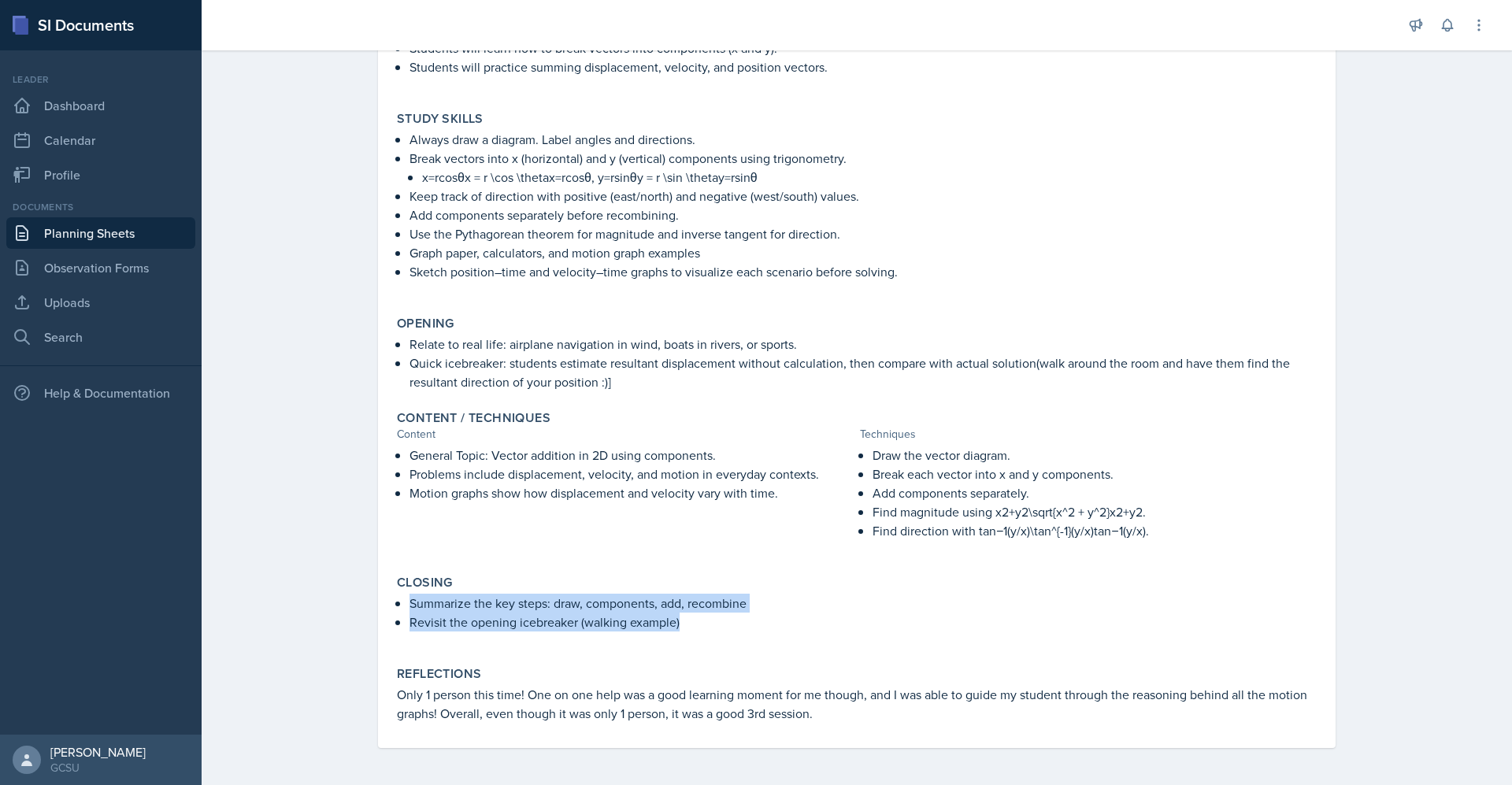
drag, startPoint x: 400, startPoint y: 598, endPoint x: 689, endPoint y: 619, distance: 289.8
click at [689, 619] on ul "Summarize the key steps: draw, components, add, recombine Revisit the opening i…" at bounding box center [863, 613] width 907 height 38
copy ul "Summarize the key steps: draw, components, add, recombine Revisit the opening i…"
